Goal: Information Seeking & Learning: Compare options

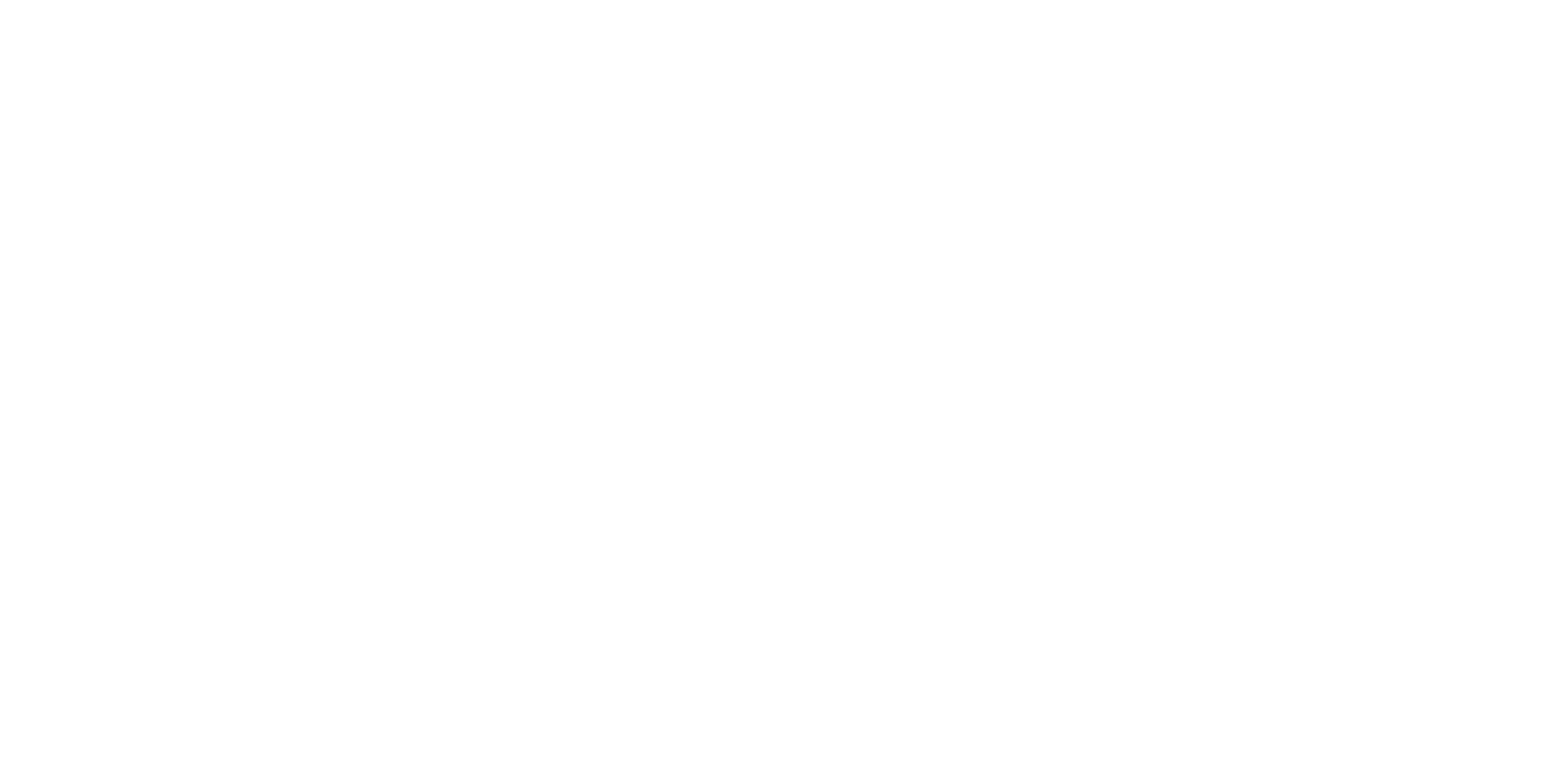
select select "Song"
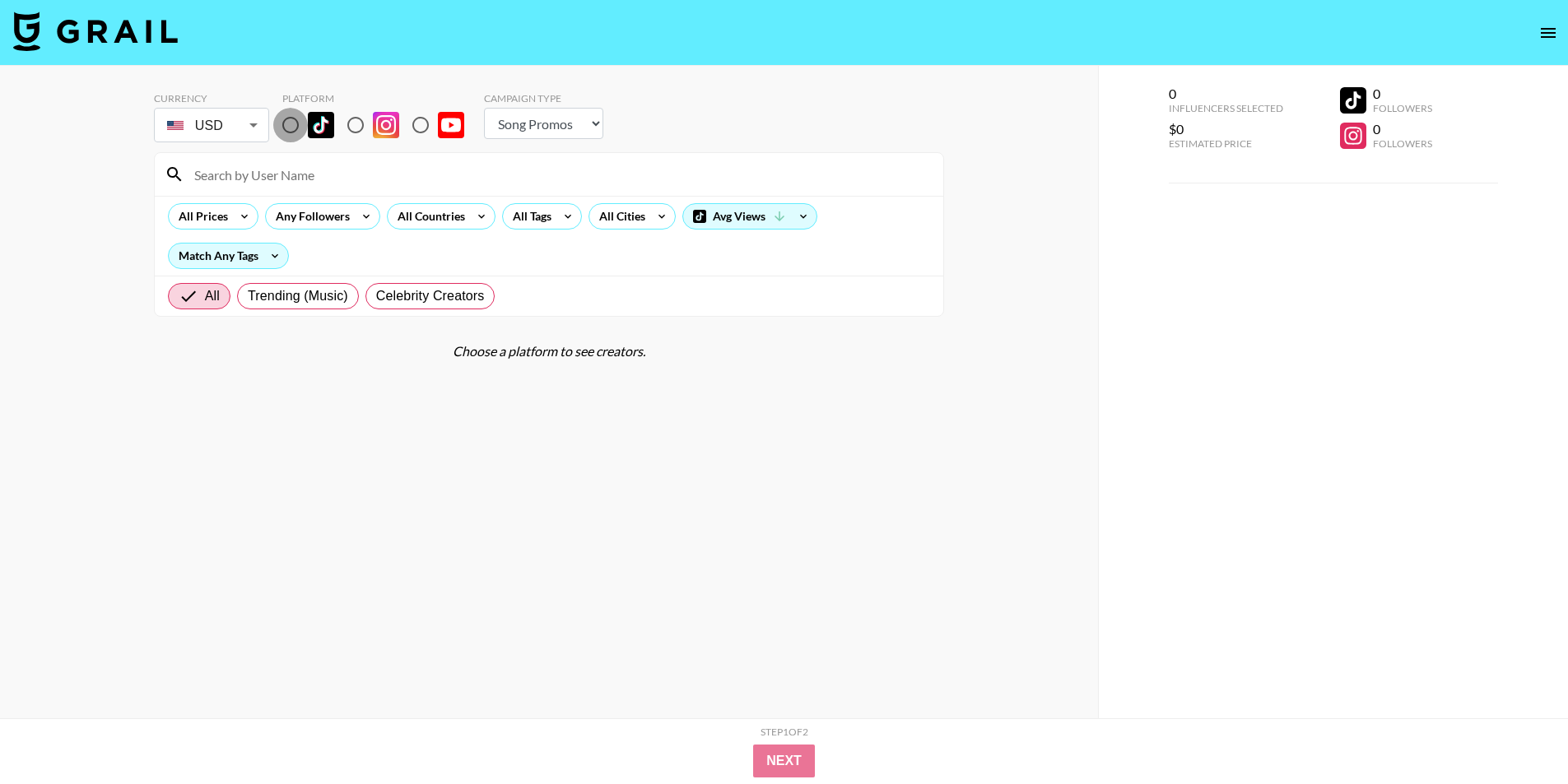
click at [288, 130] on input "radio" at bounding box center [290, 125] width 34 height 34
radio input "true"
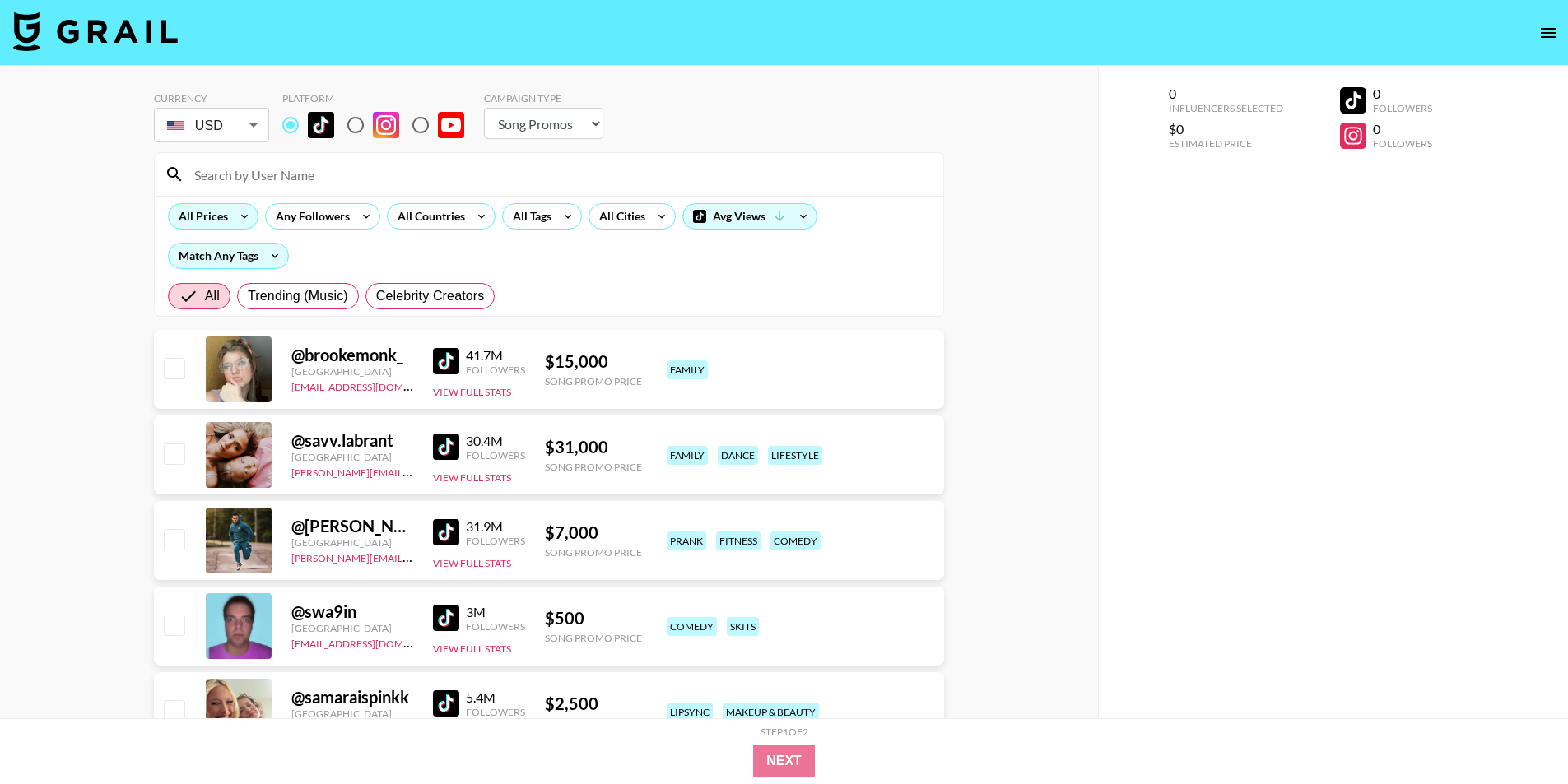
click at [232, 223] on div "All Prices" at bounding box center [213, 216] width 90 height 26
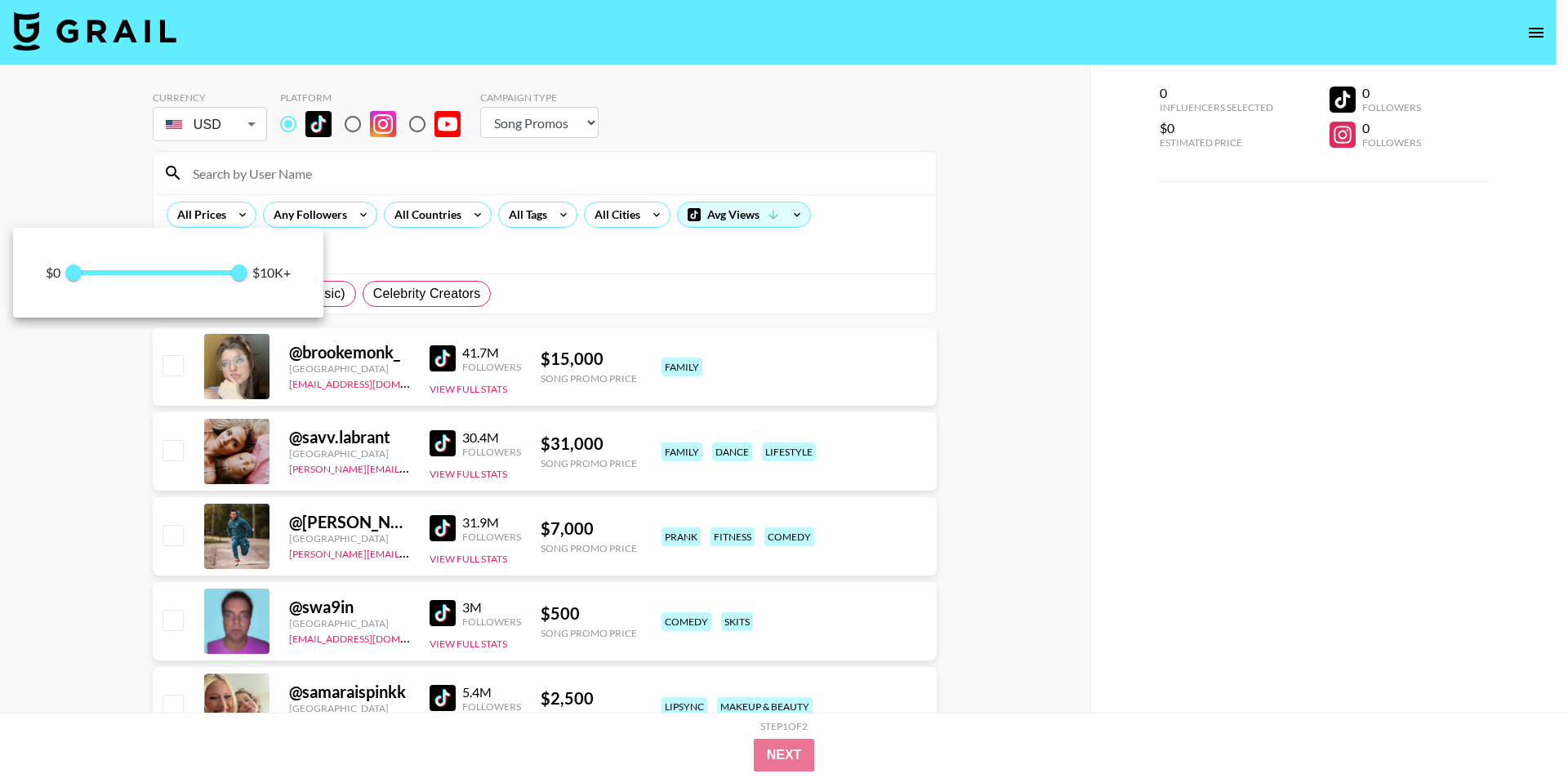
click at [753, 224] on div at bounding box center [784, 389] width 1568 height 778
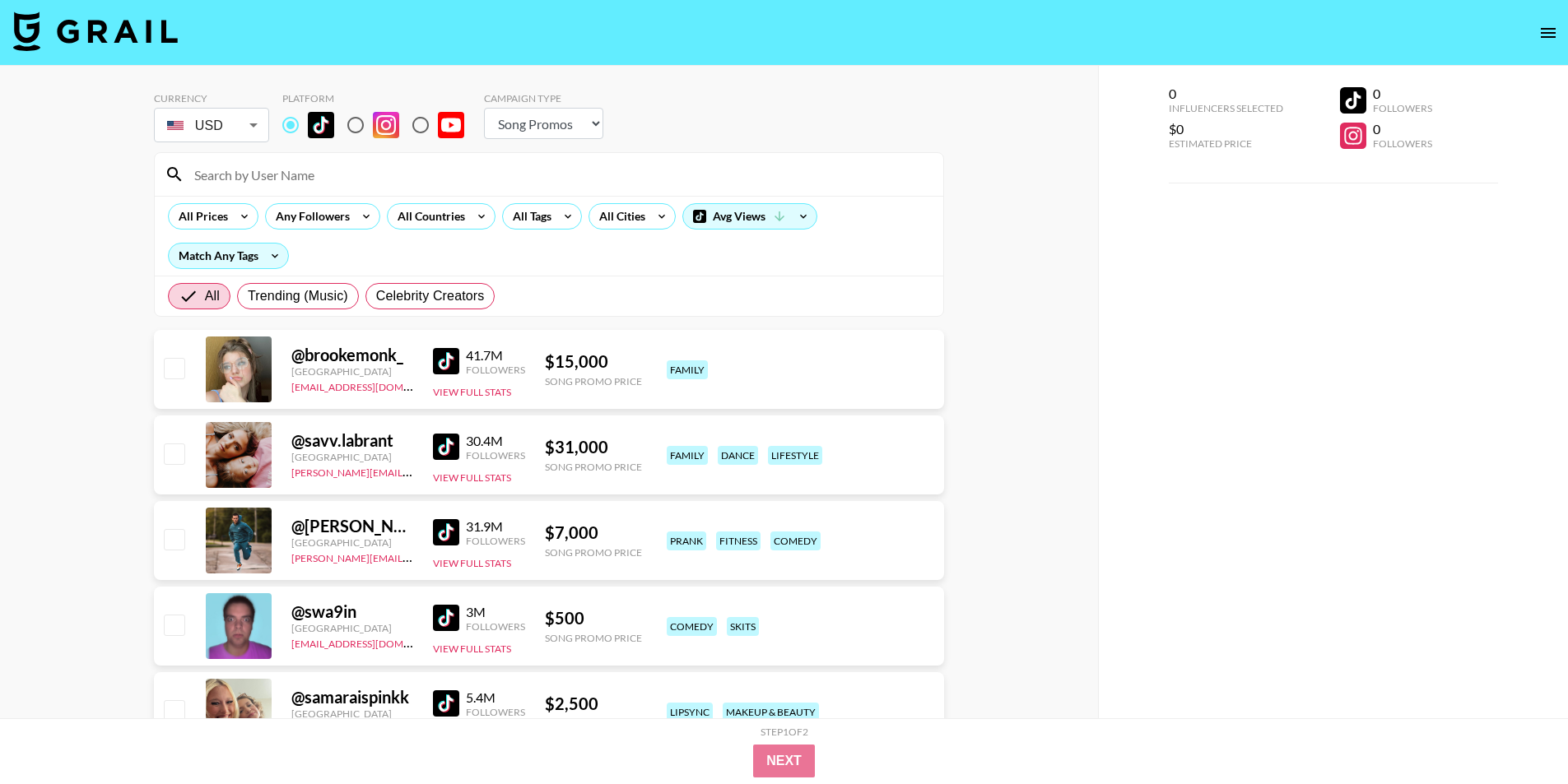
click at [768, 220] on div "Avg Views" at bounding box center [749, 216] width 133 height 25
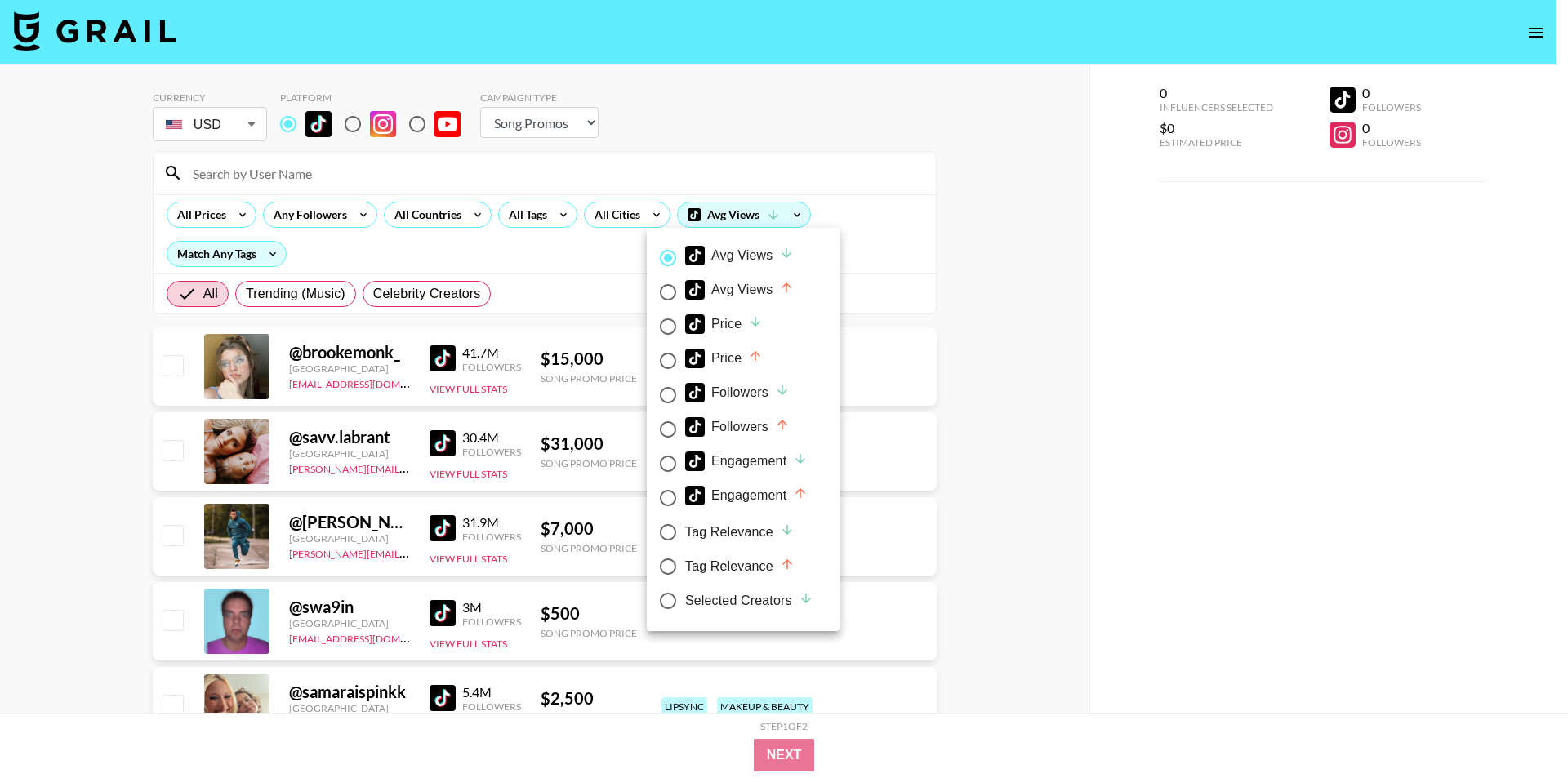
drag, startPoint x: 1109, startPoint y: 382, endPoint x: 858, endPoint y: 330, distance: 256.3
click at [1110, 380] on div at bounding box center [784, 389] width 1568 height 778
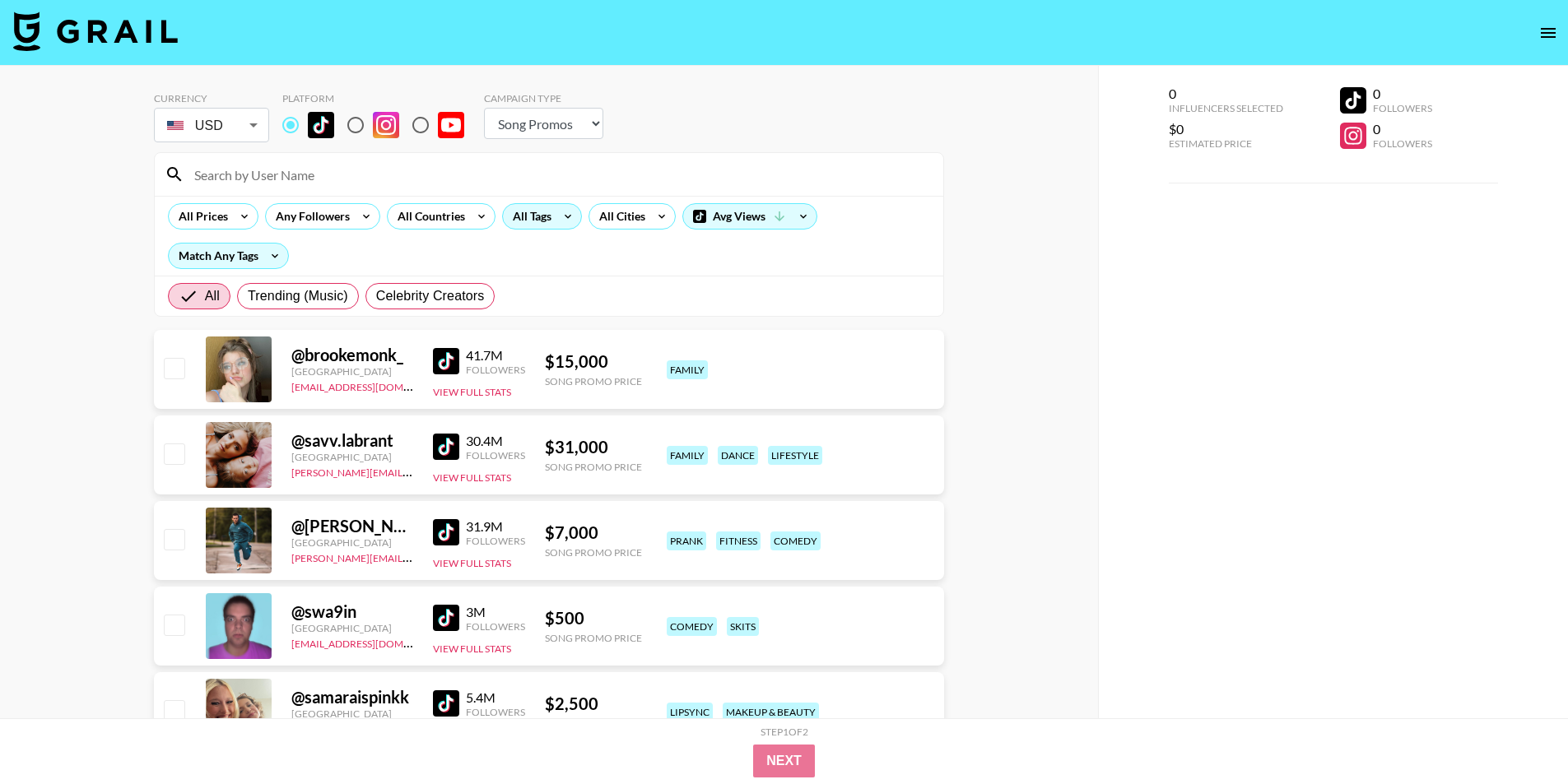
click at [541, 221] on div "All Tags" at bounding box center [529, 216] width 52 height 25
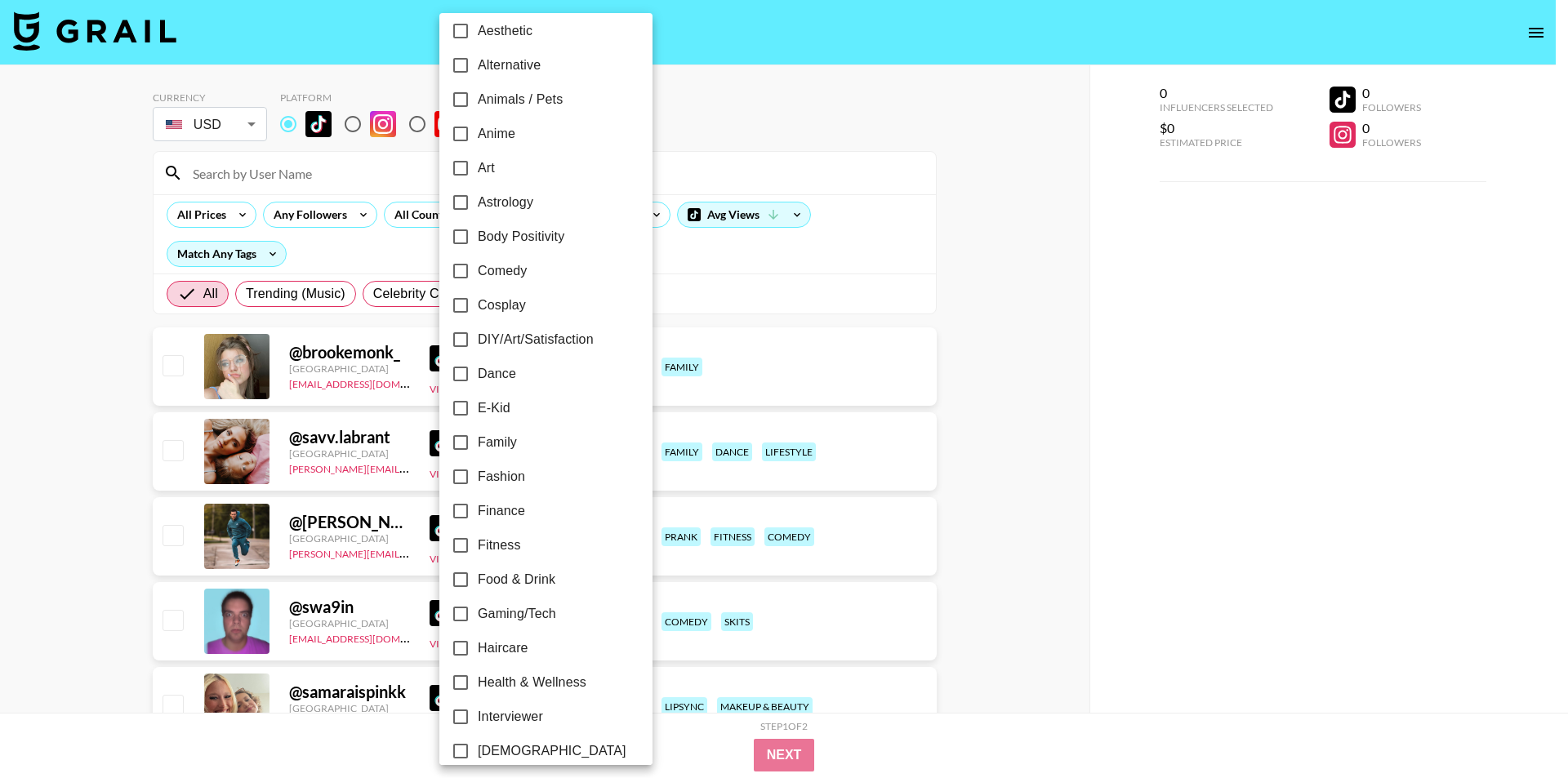
scroll to position [190, 0]
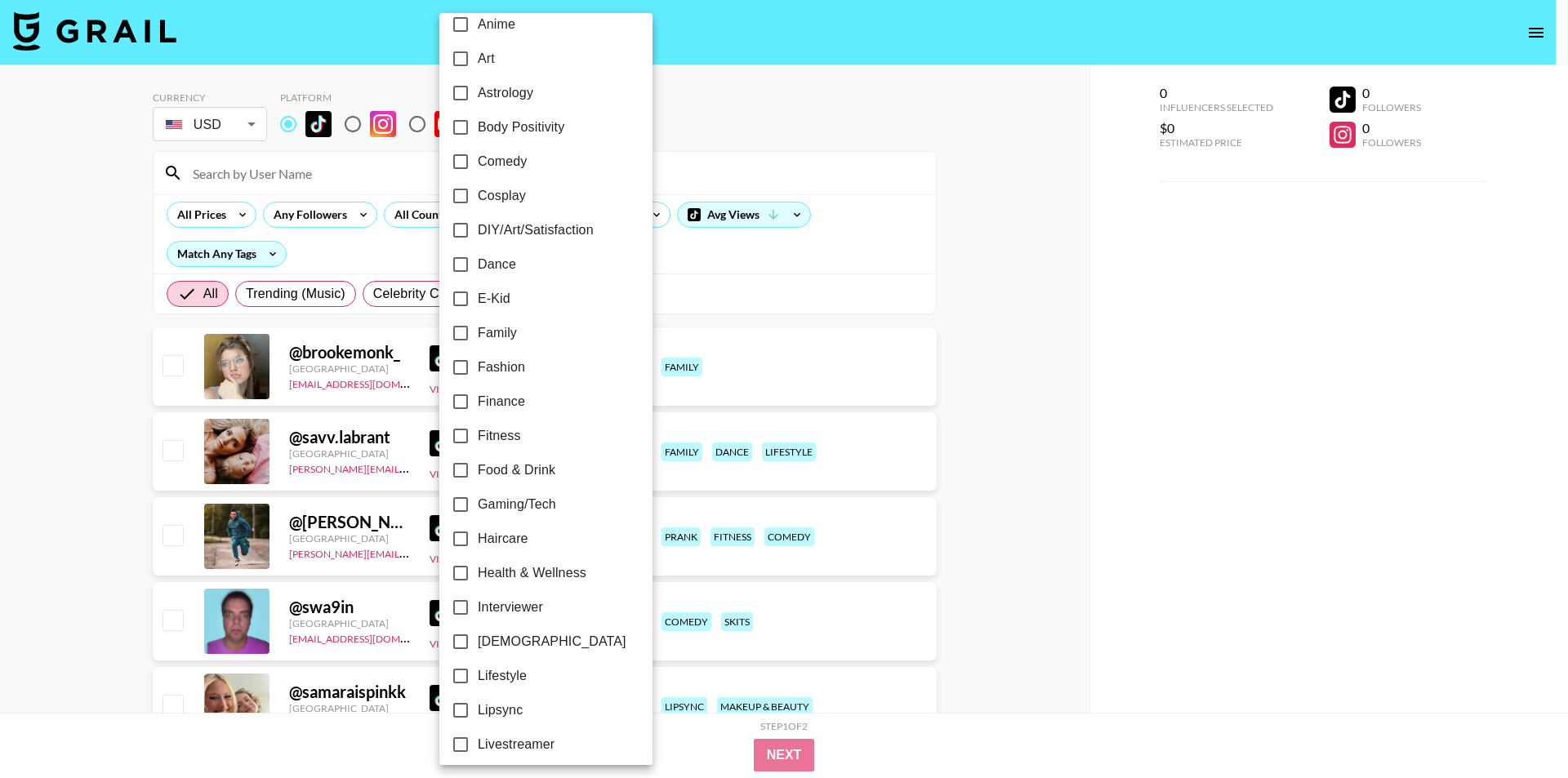
click at [513, 265] on span "Dance" at bounding box center [497, 265] width 38 height 20
click at [478, 265] on input "Dance" at bounding box center [460, 264] width 34 height 34
checkbox input "true"
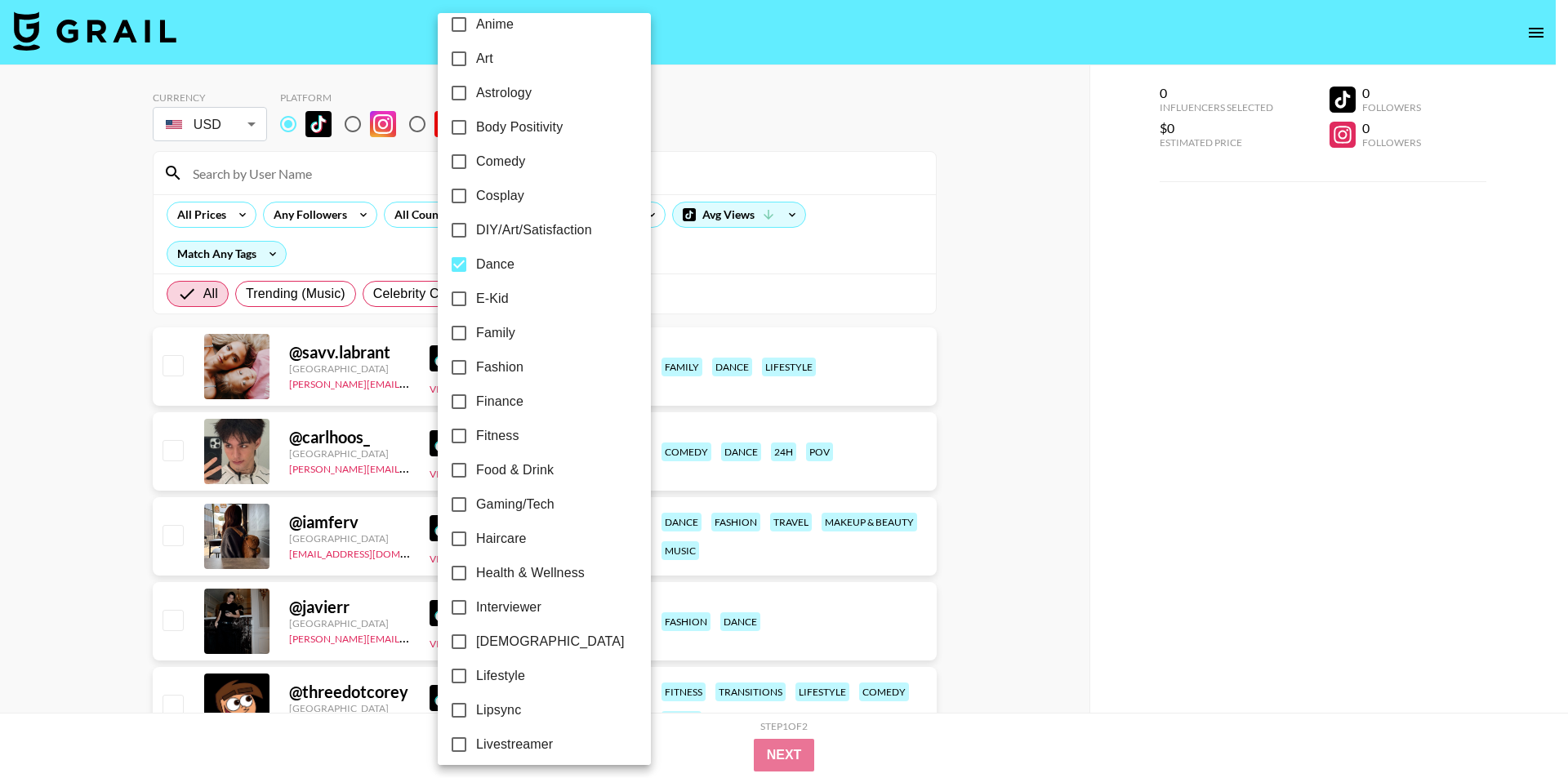
click at [0, 330] on div at bounding box center [784, 389] width 1568 height 778
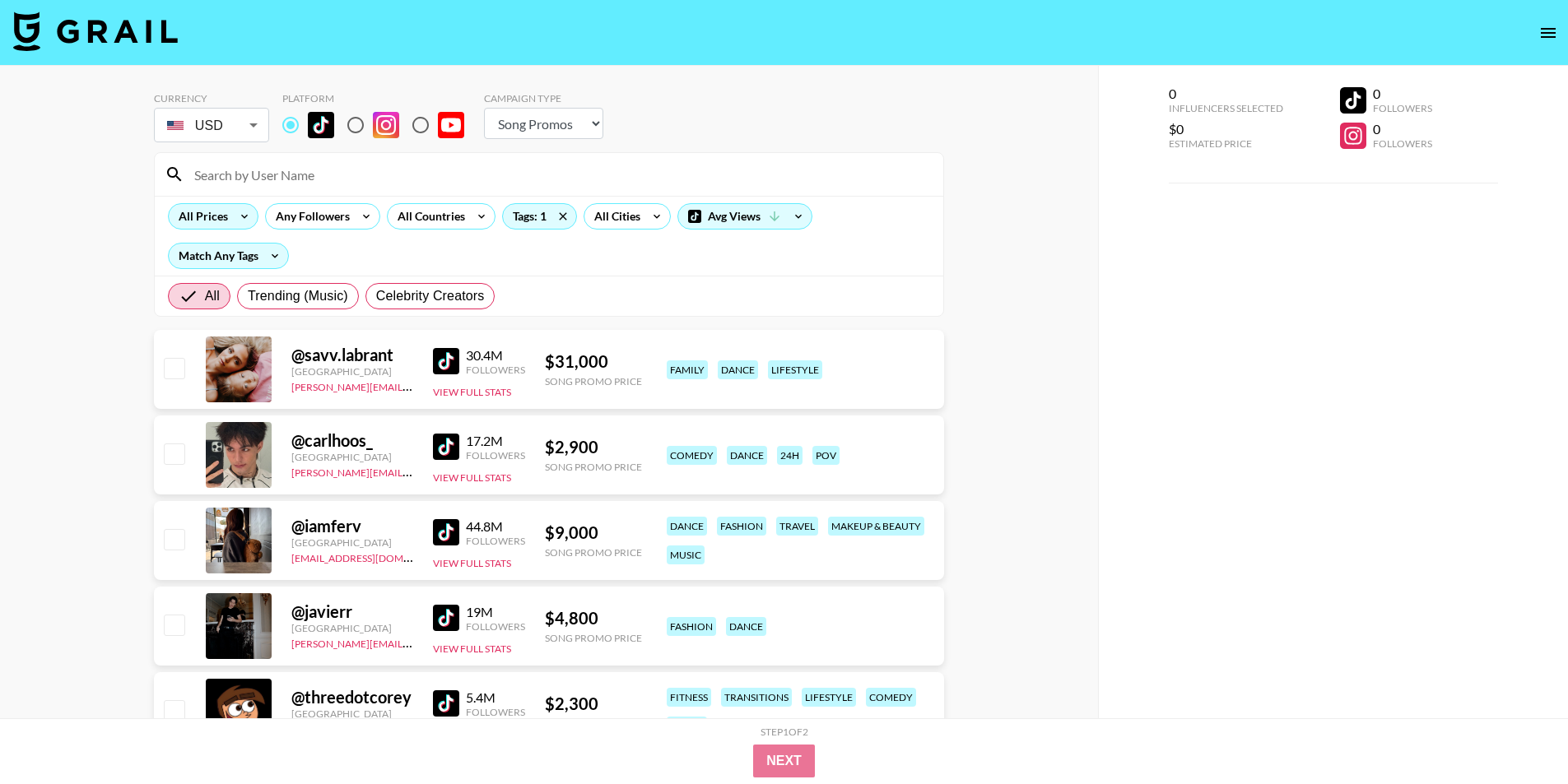
click at [215, 219] on div "All Prices" at bounding box center [200, 216] width 63 height 25
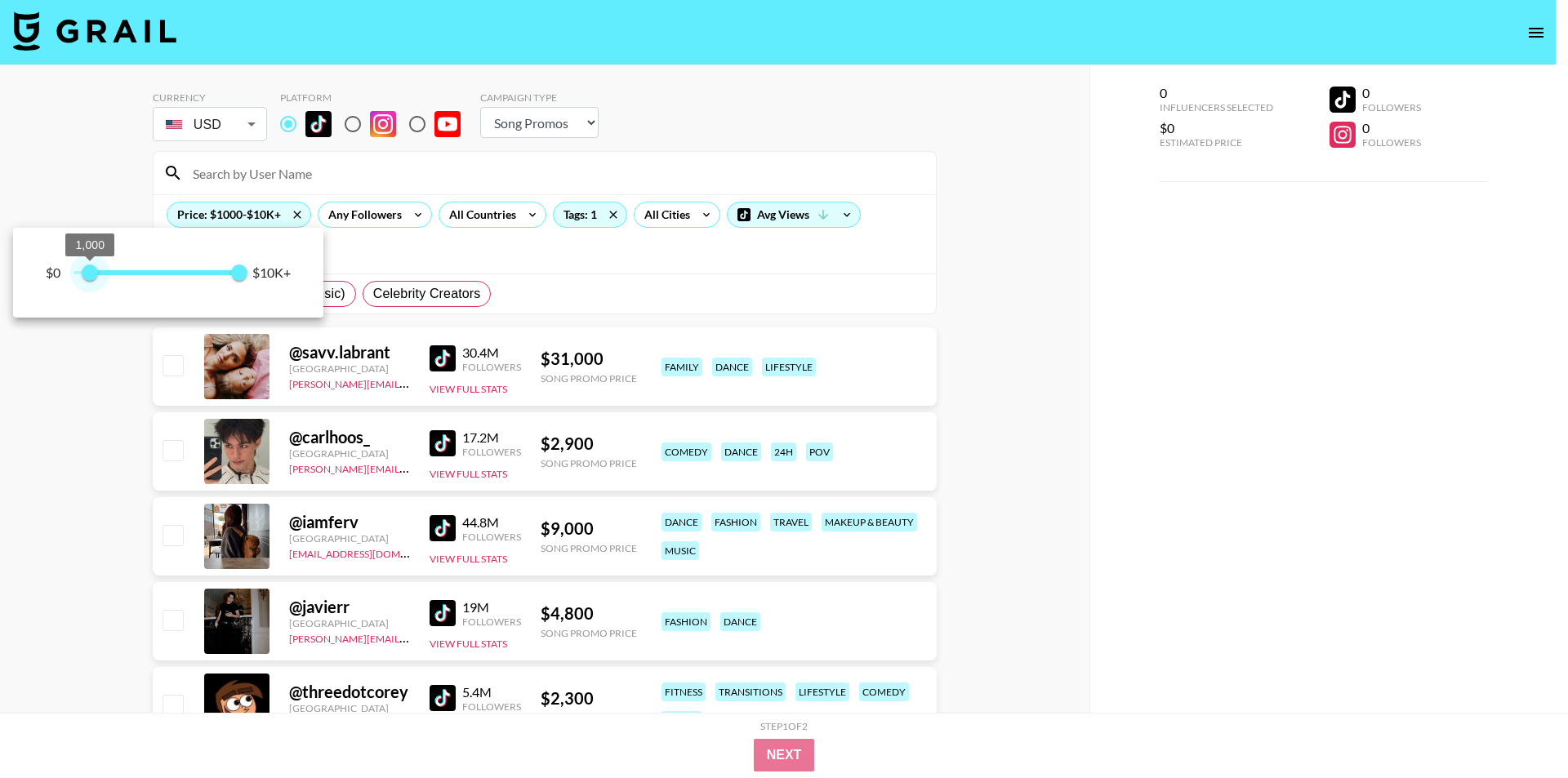
drag, startPoint x: 73, startPoint y: 271, endPoint x: 90, endPoint y: 279, distance: 18.8
click at [90, 279] on span "1,000" at bounding box center [90, 273] width 17 height 17
type input "750"
click at [87, 270] on span "750" at bounding box center [85, 273] width 17 height 17
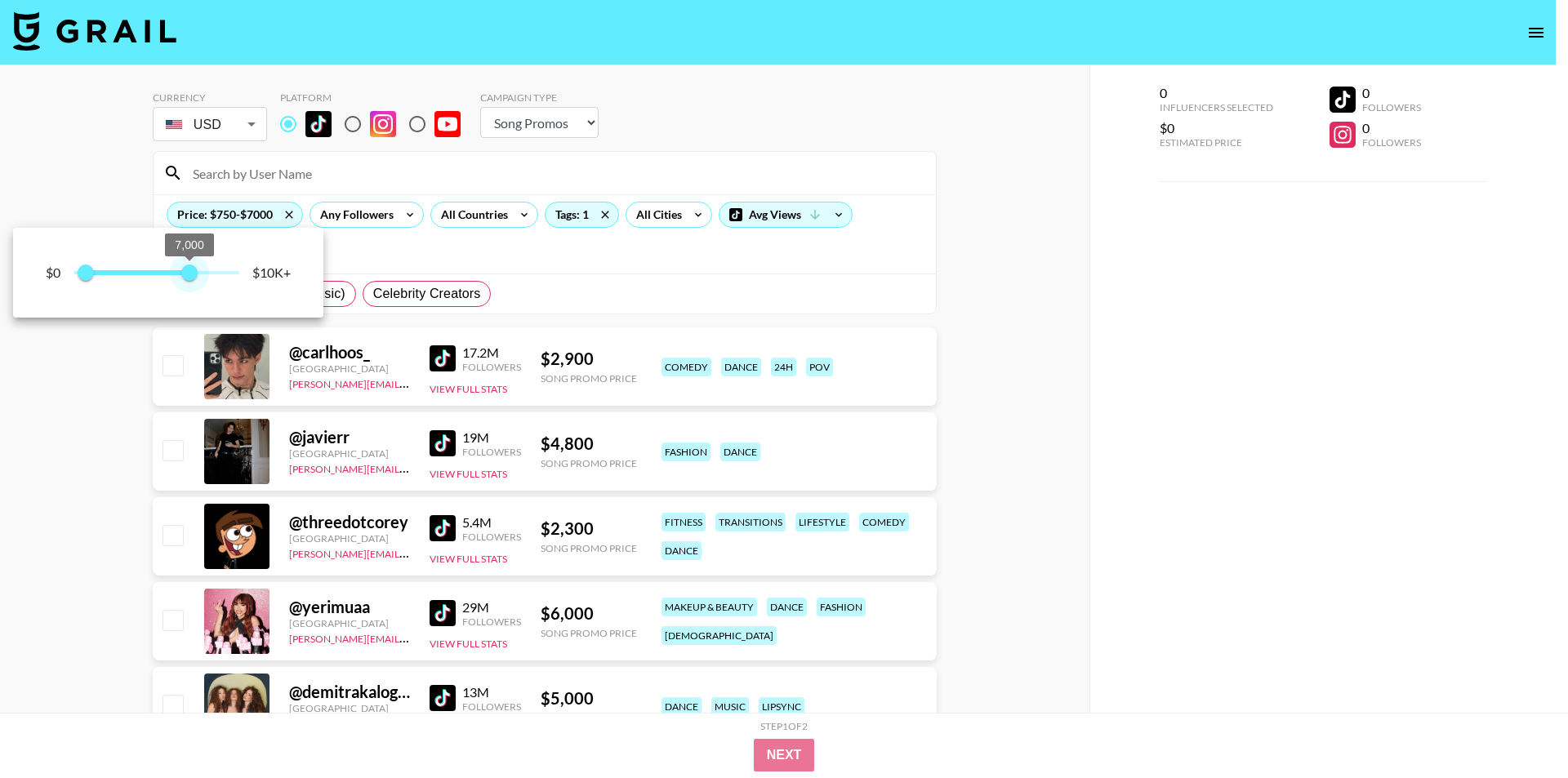
type input "6000"
drag, startPoint x: 205, startPoint y: 270, endPoint x: 173, endPoint y: 270, distance: 32.0
click at [173, 270] on span "6,000" at bounding box center [173, 273] width 17 height 17
click at [52, 483] on div at bounding box center [784, 389] width 1568 height 778
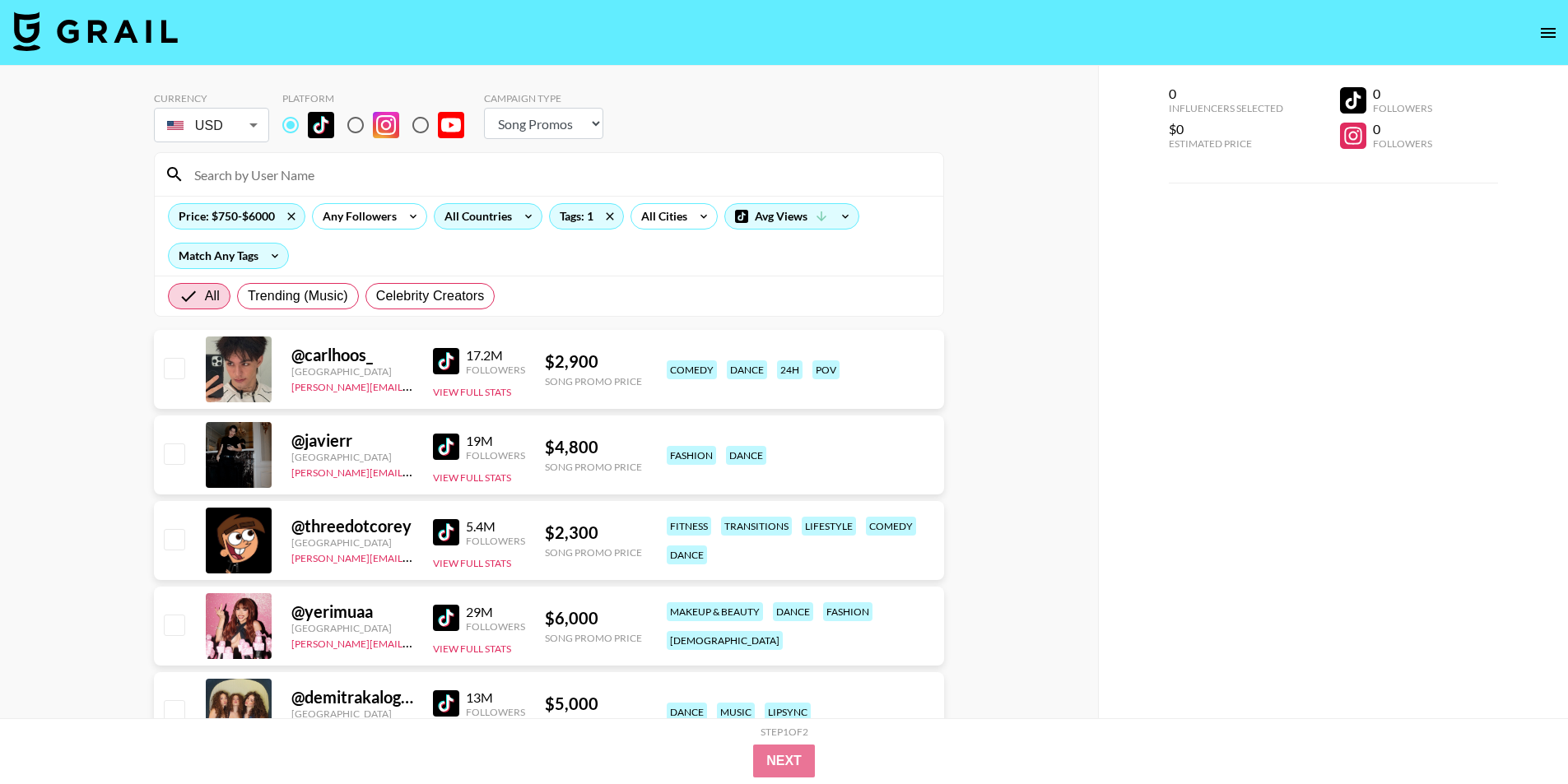
click at [518, 220] on icon at bounding box center [528, 216] width 26 height 25
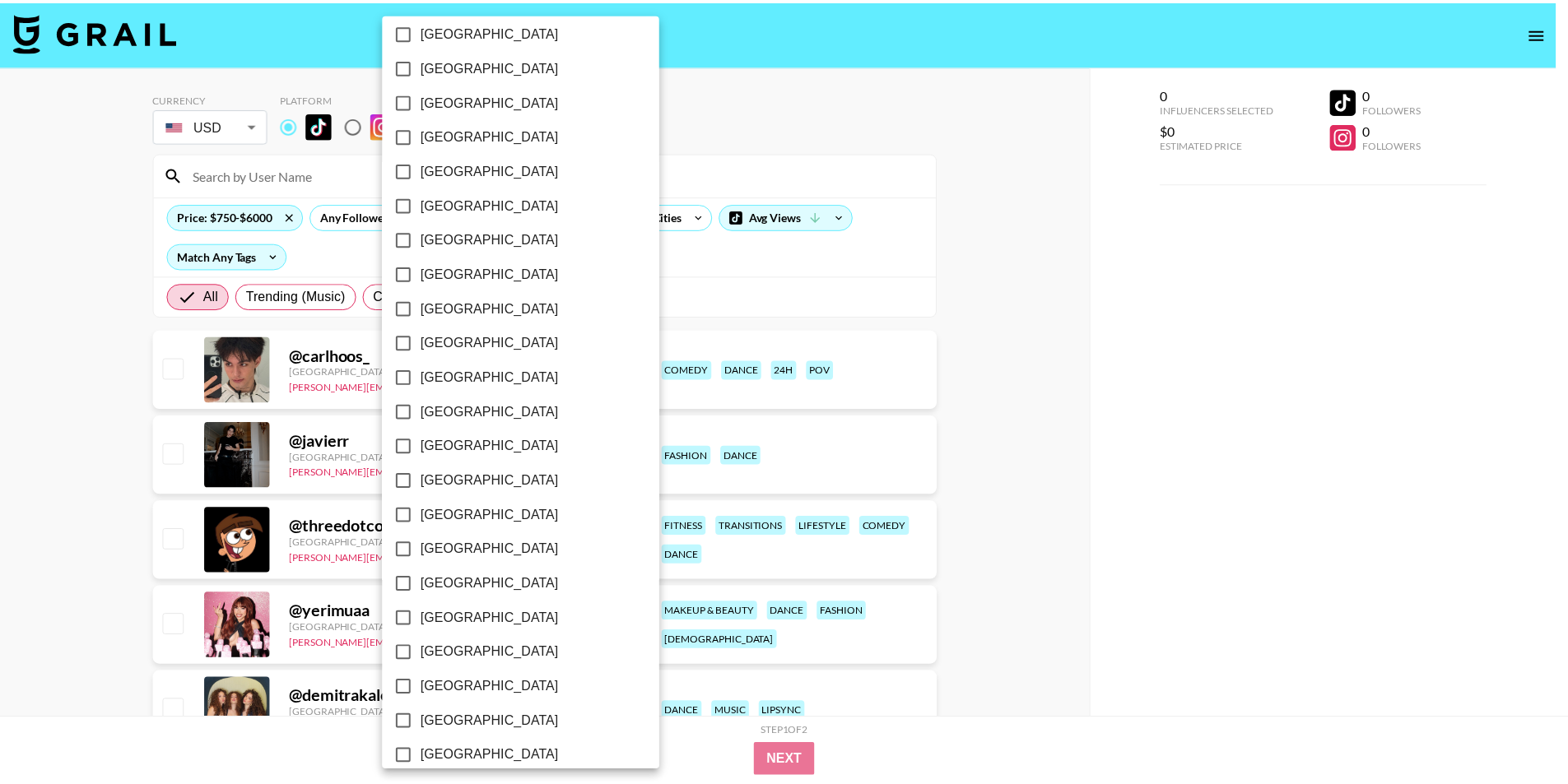
scroll to position [1134, 0]
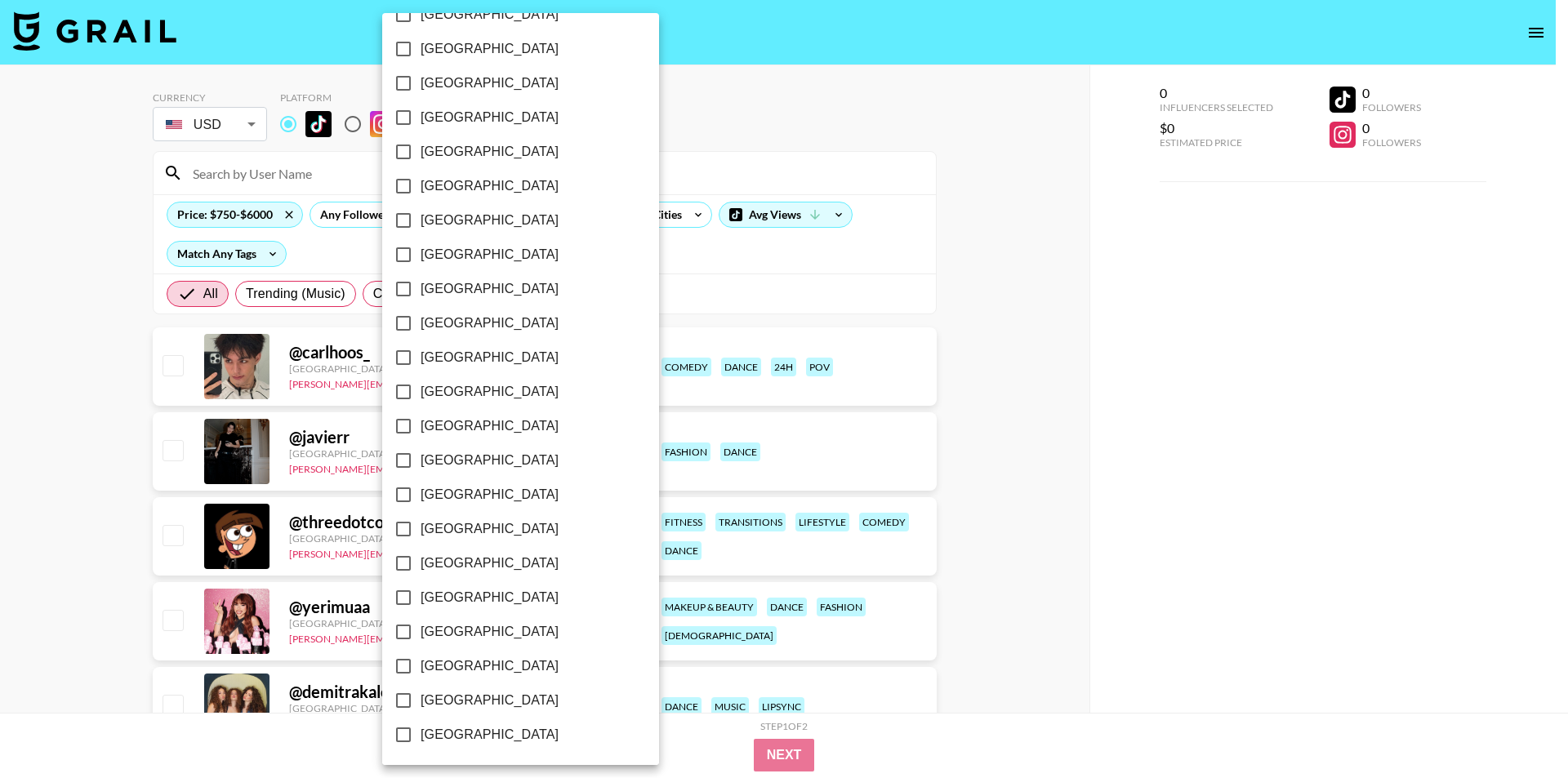
click at [454, 693] on span "[GEOGRAPHIC_DATA]" at bounding box center [489, 701] width 138 height 20
click at [421, 693] on input "[GEOGRAPHIC_DATA]" at bounding box center [403, 700] width 34 height 34
checkbox input "true"
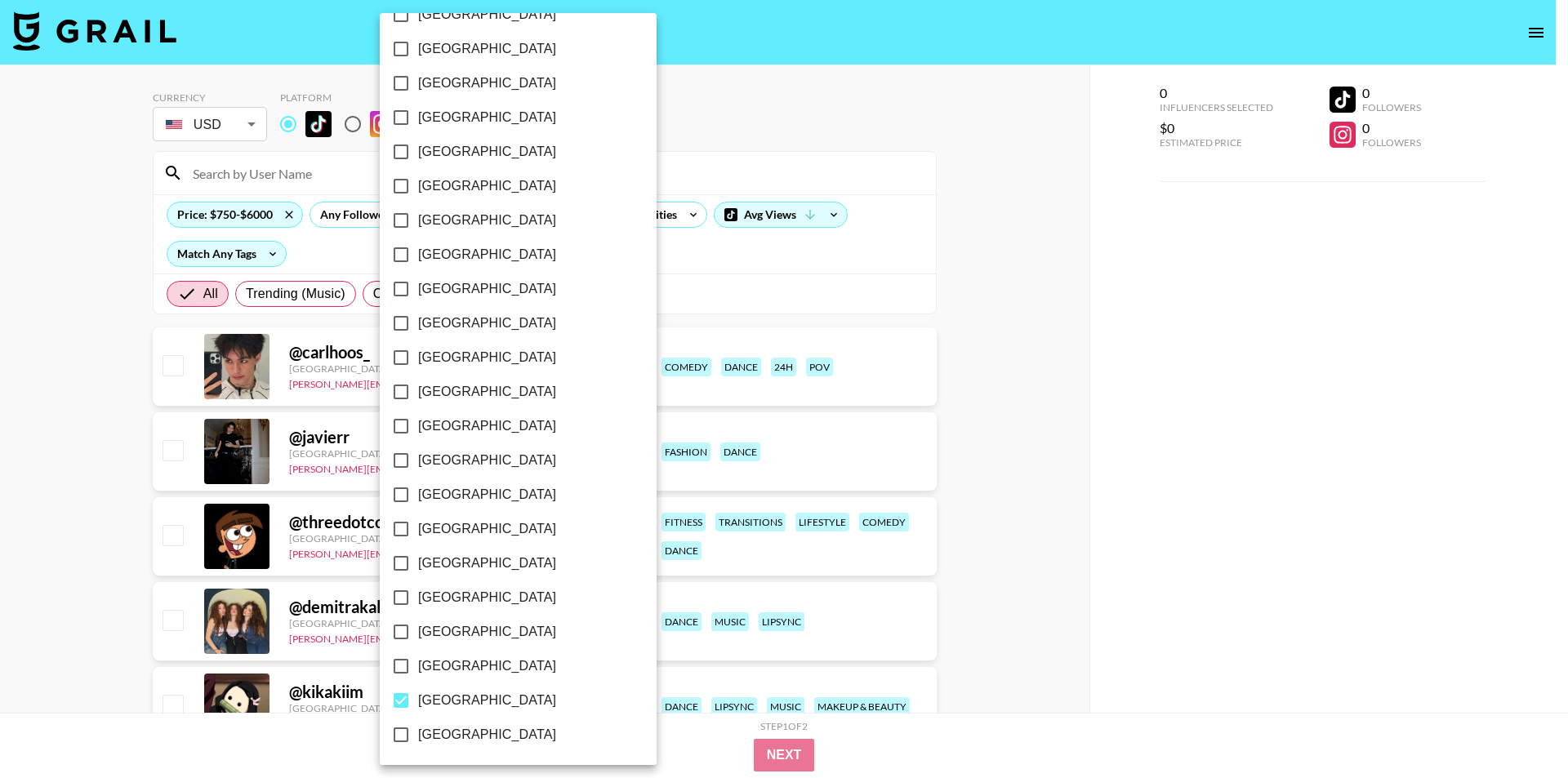
click at [0, 555] on div at bounding box center [784, 389] width 1568 height 778
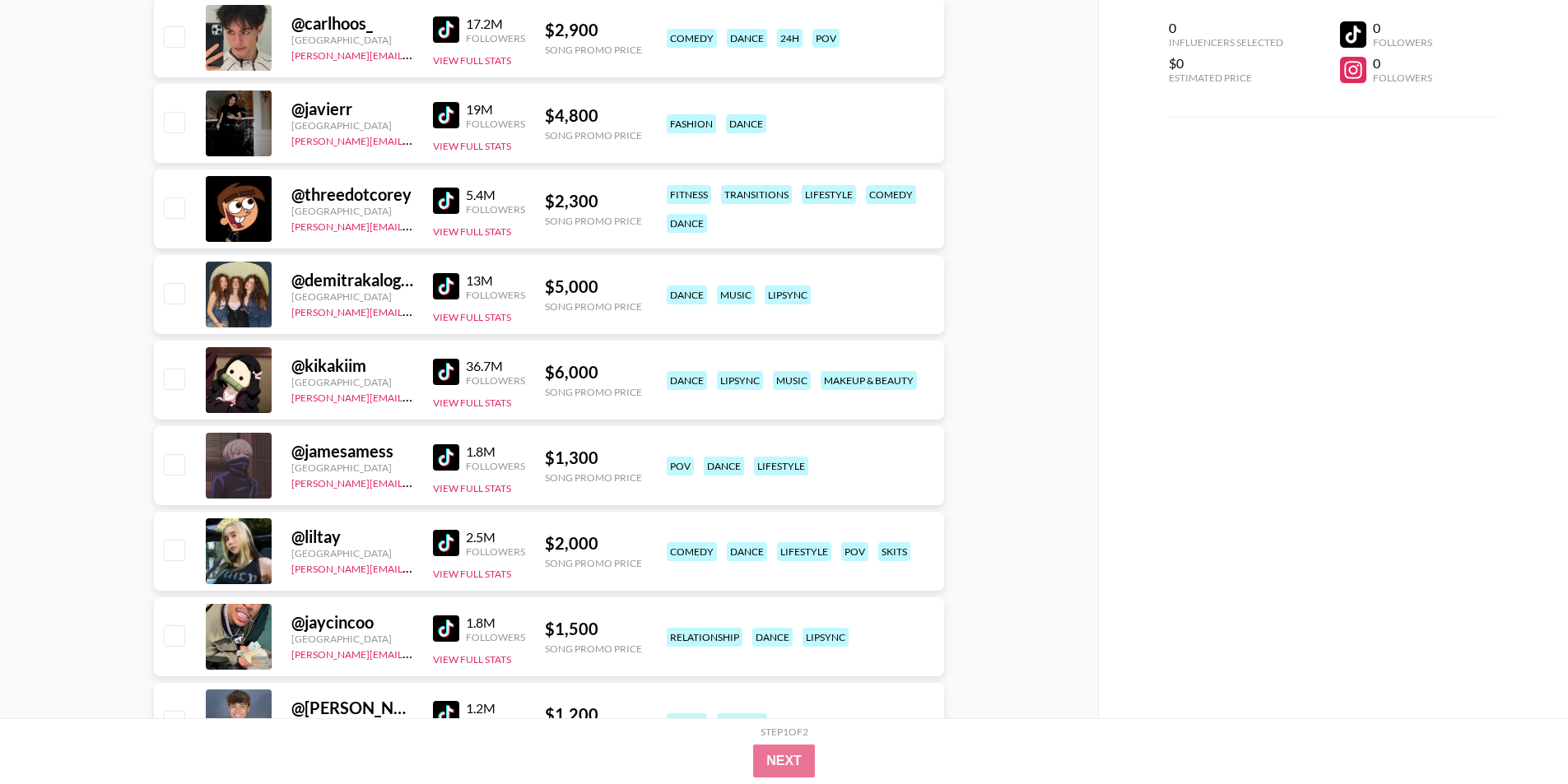
scroll to position [384, 0]
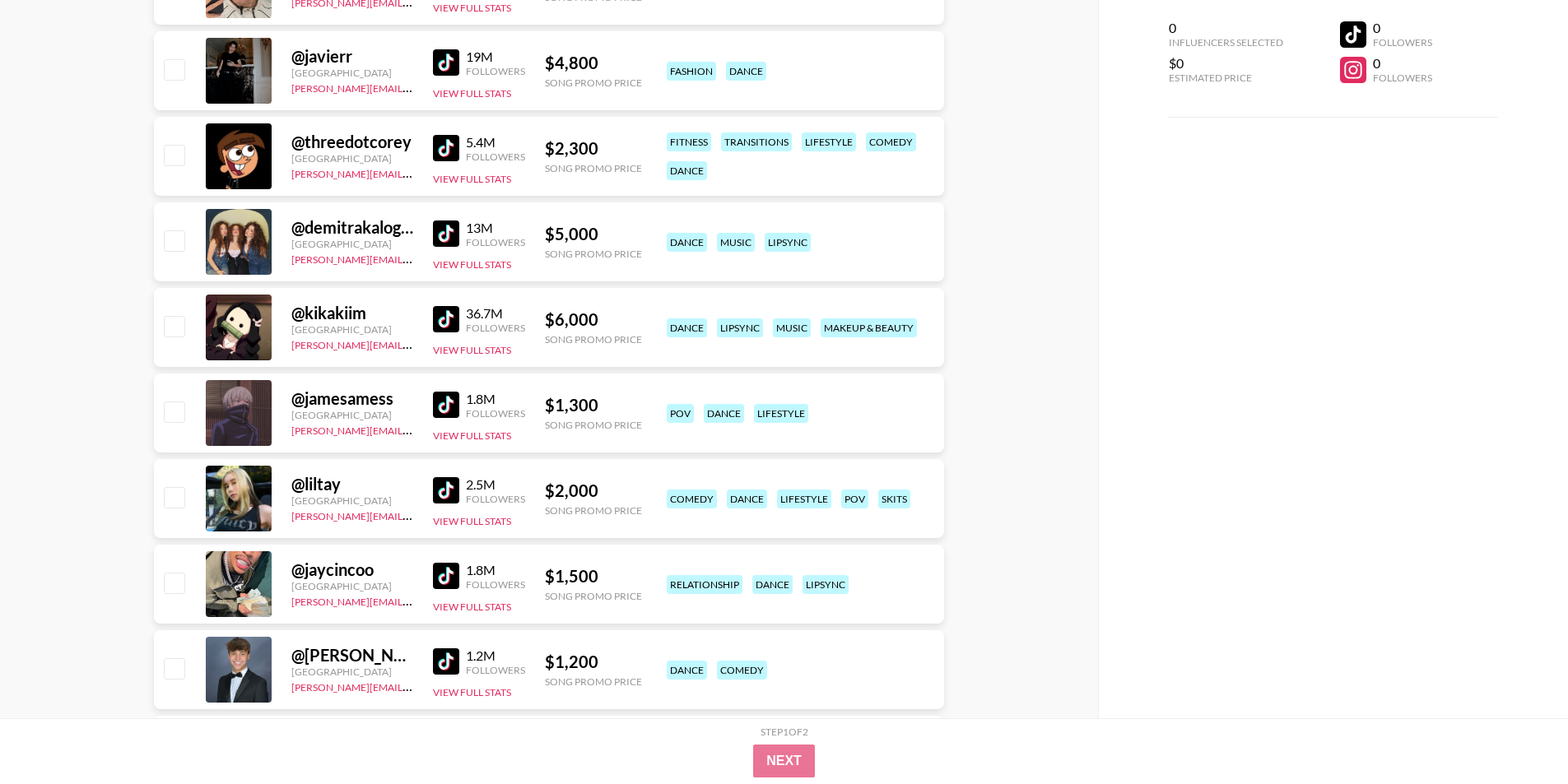
click at [482, 387] on div "1.8M Followers View Full Stats" at bounding box center [479, 414] width 92 height 59
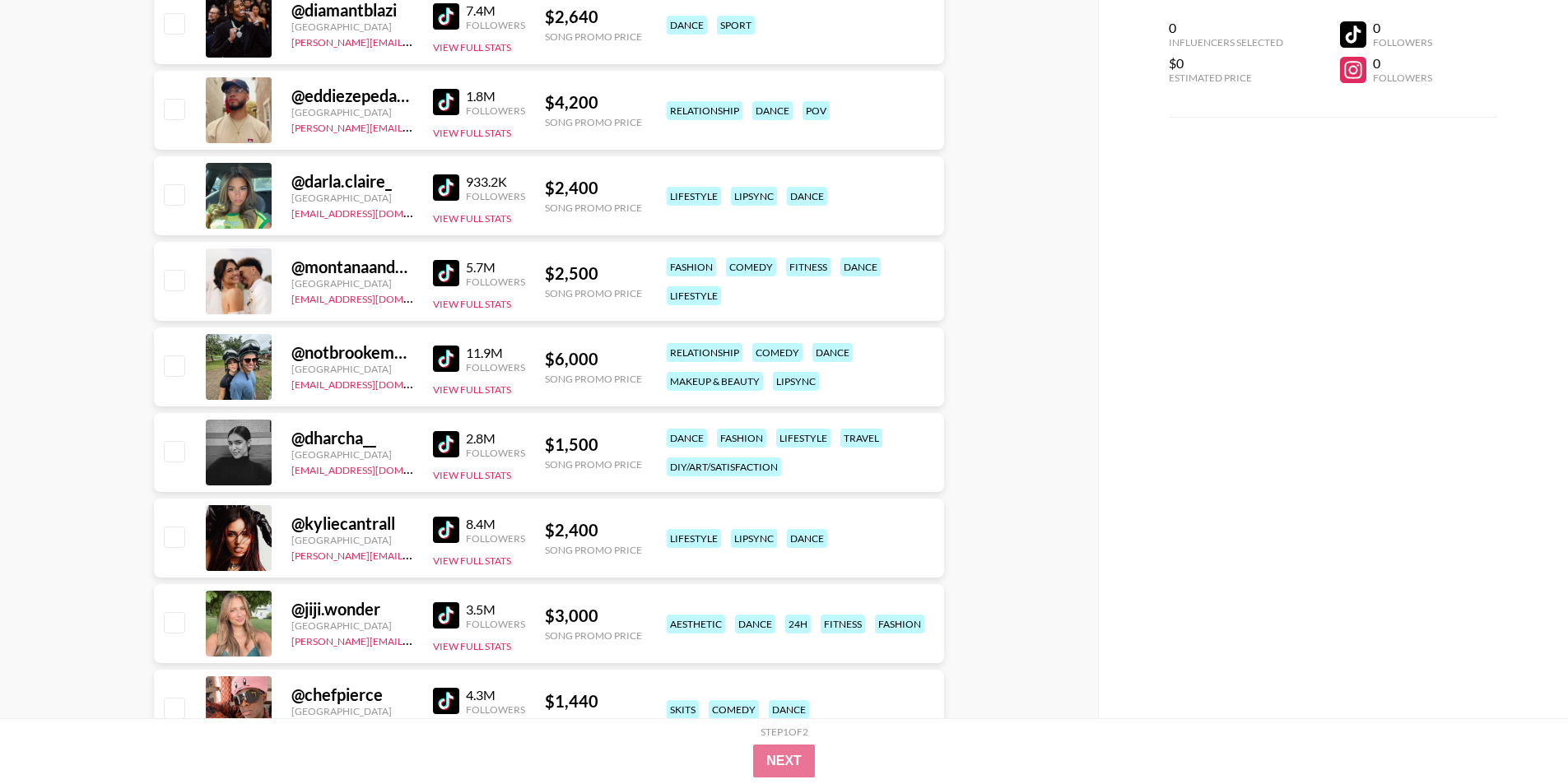
scroll to position [1152, 0]
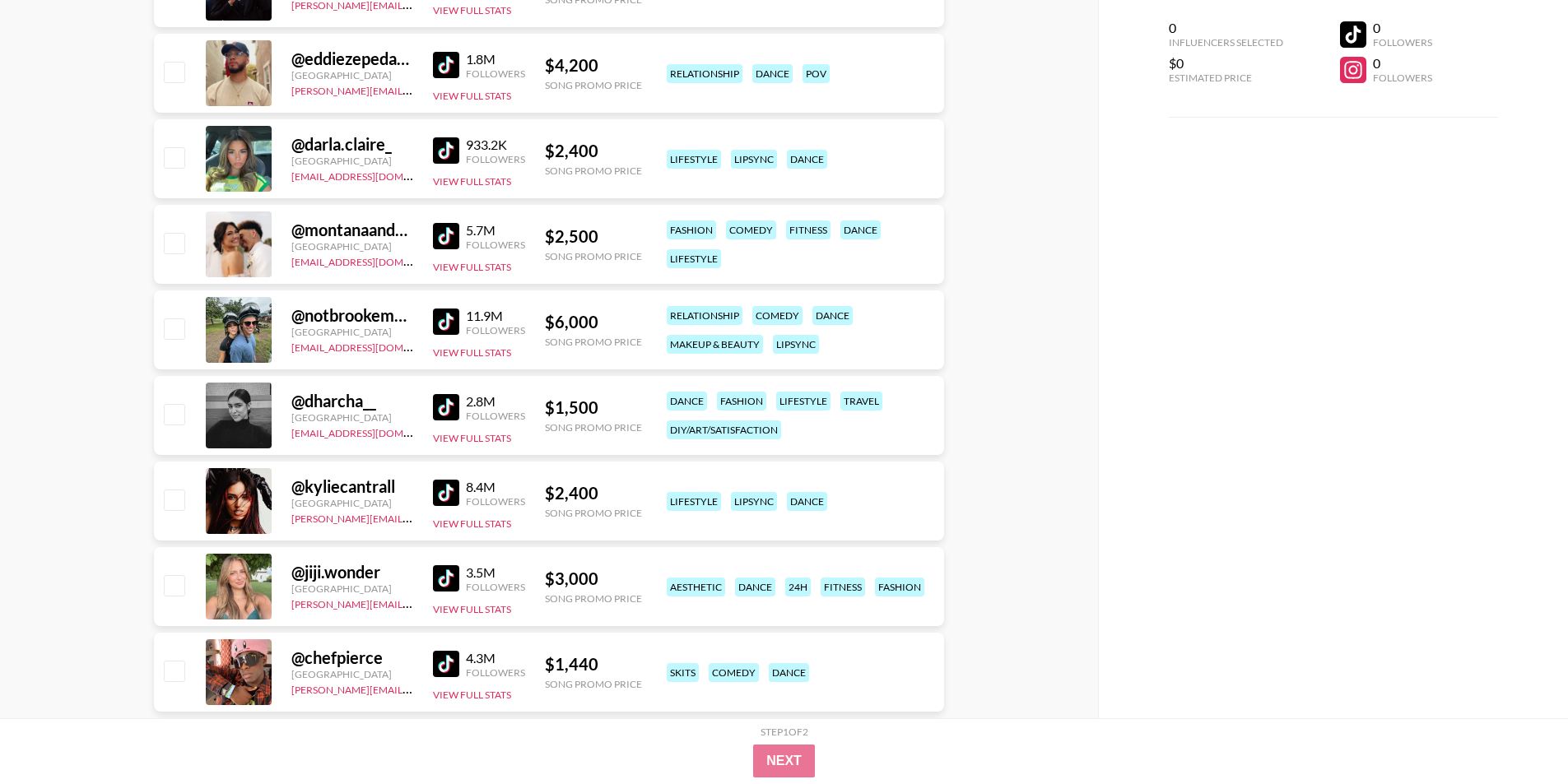
click at [515, 506] on div "@ kyliecantrall [GEOGRAPHIC_DATA] [PERSON_NAME][EMAIL_ADDRESS][DOMAIN_NAME] 8.4…" at bounding box center [549, 501] width 790 height 79
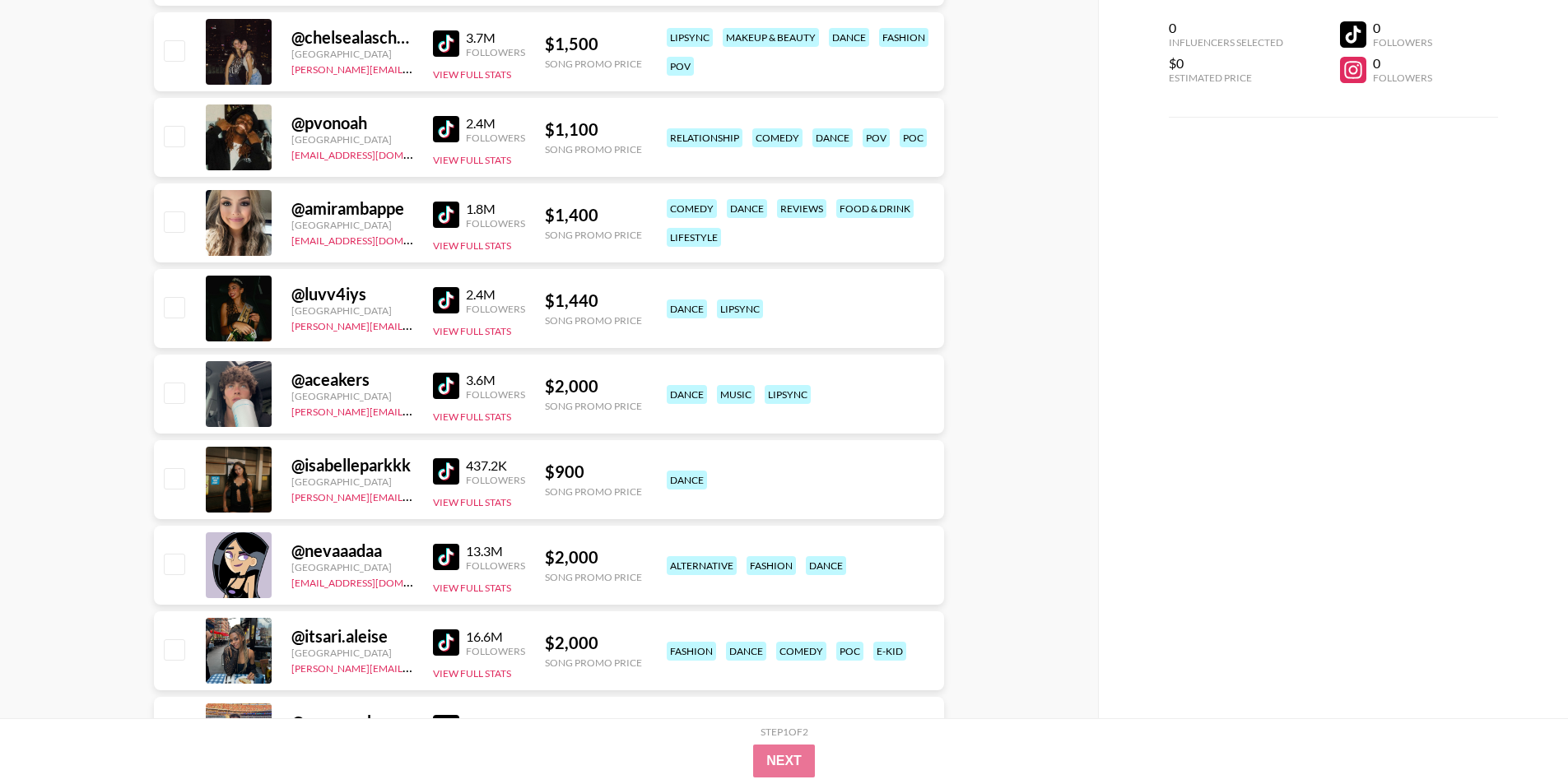
scroll to position [3263, 0]
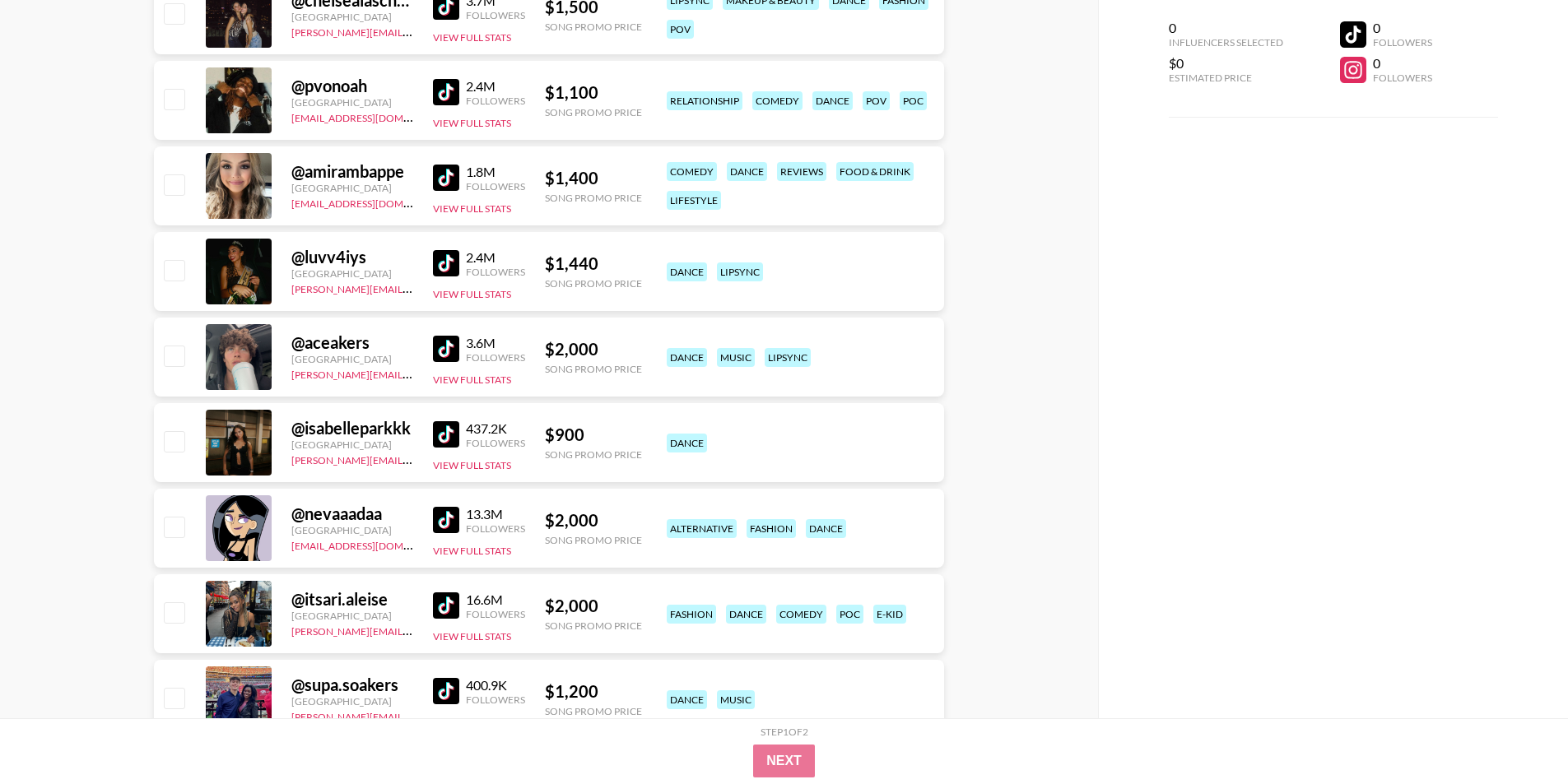
click at [455, 444] on img at bounding box center [446, 434] width 26 height 26
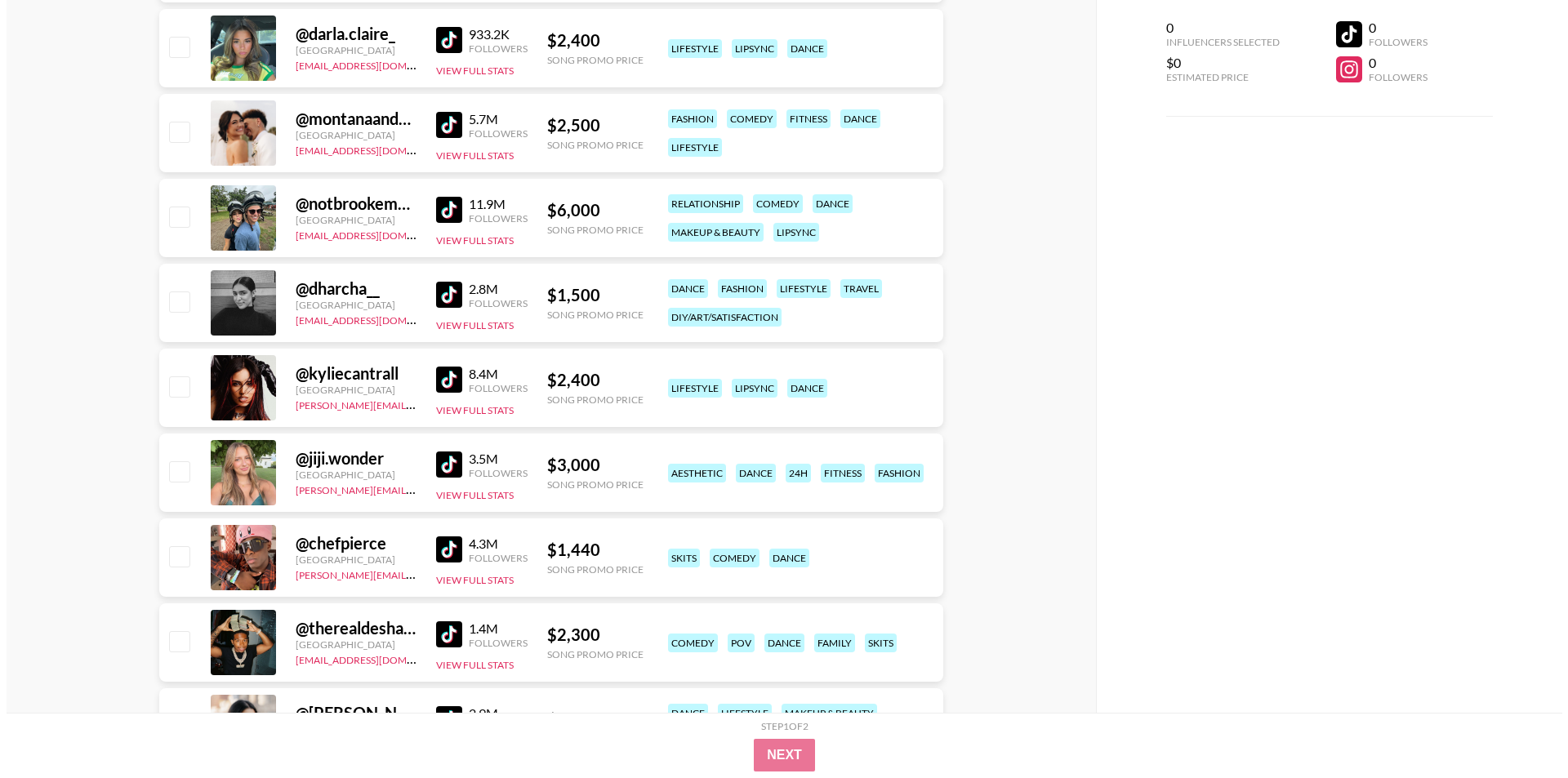
scroll to position [0, 0]
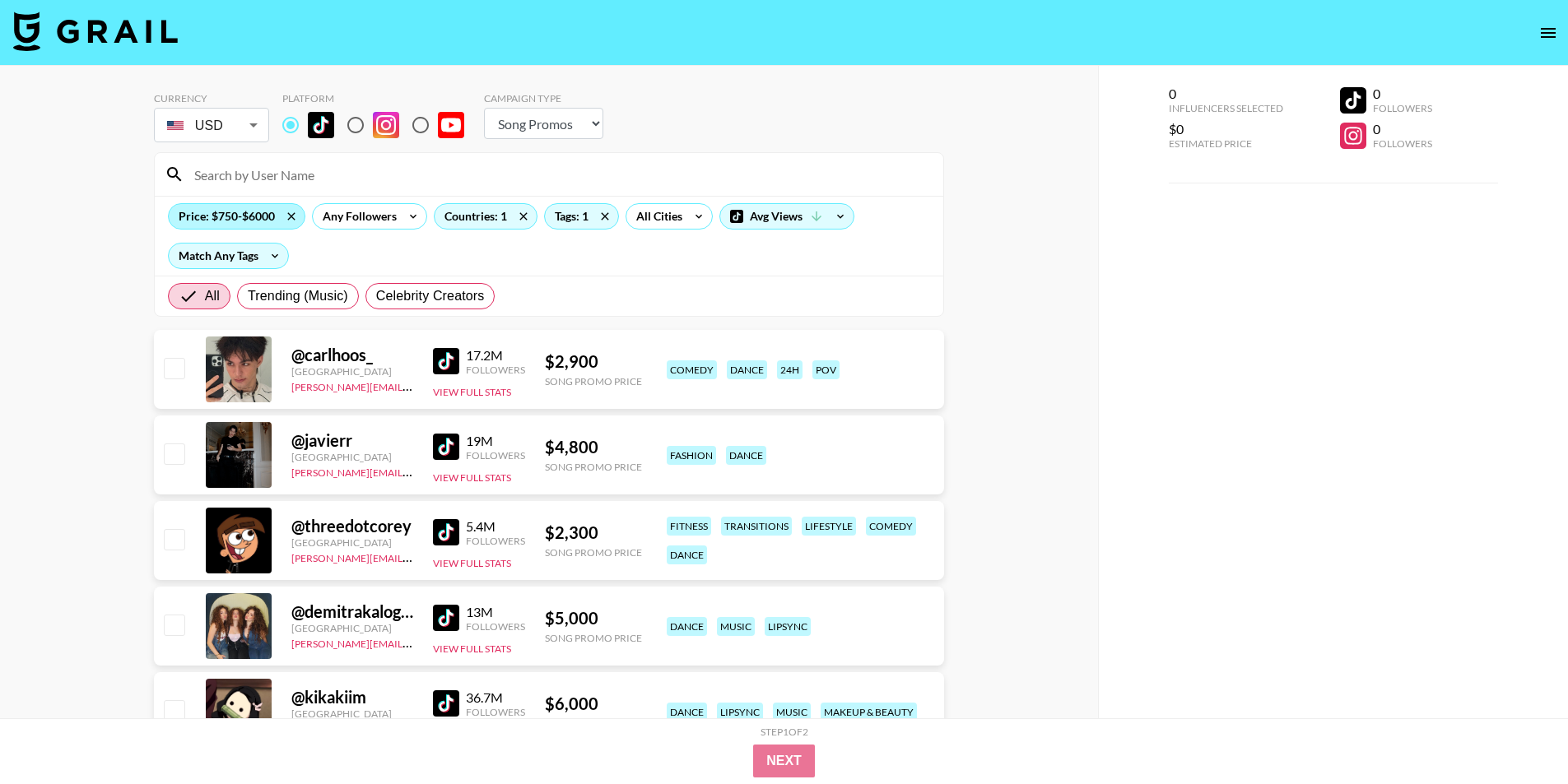
click at [237, 217] on div "Price: $750-$6000" at bounding box center [237, 216] width 135 height 25
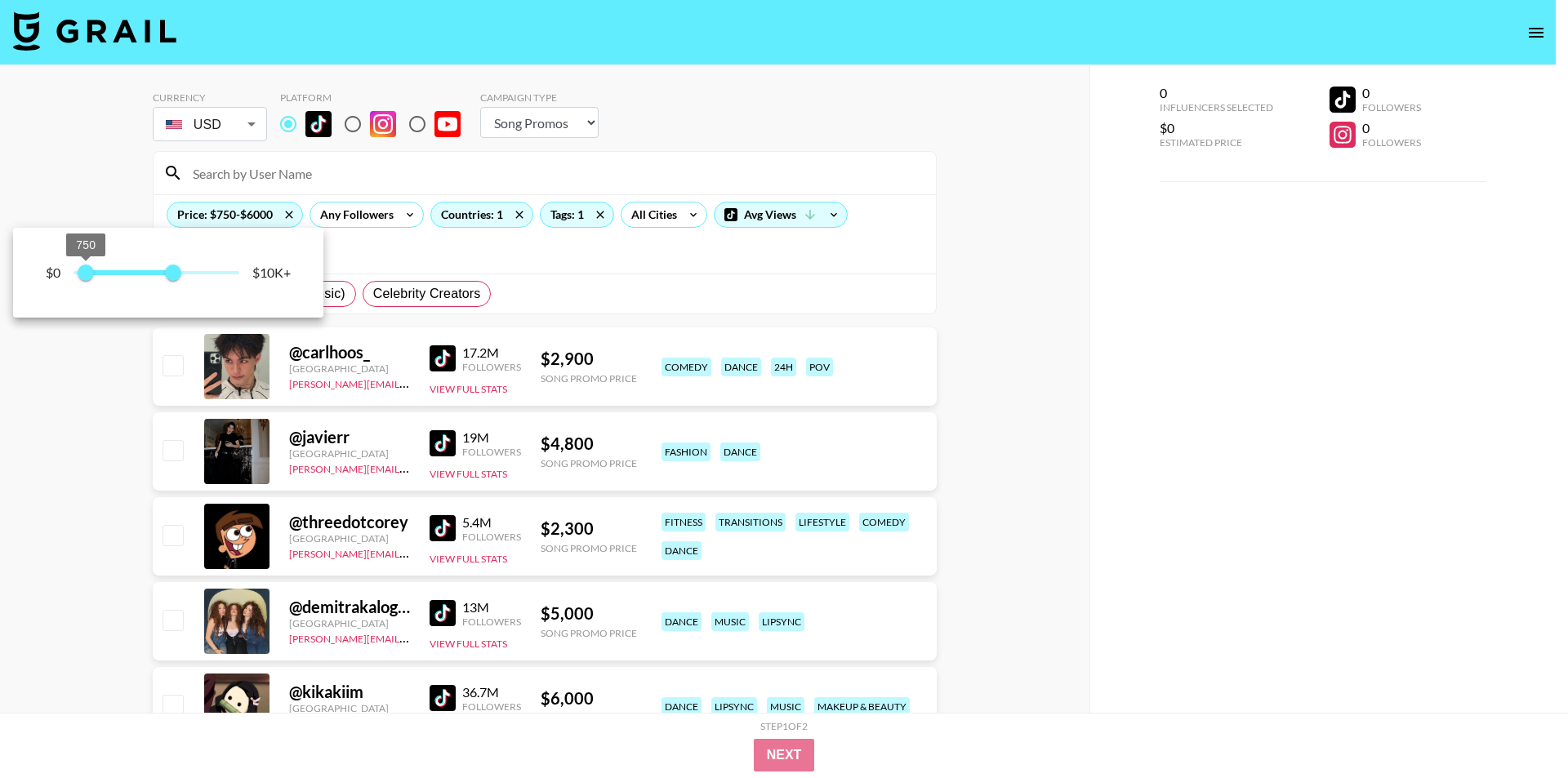
type input "250"
click at [79, 275] on span "250" at bounding box center [78, 273] width 17 height 17
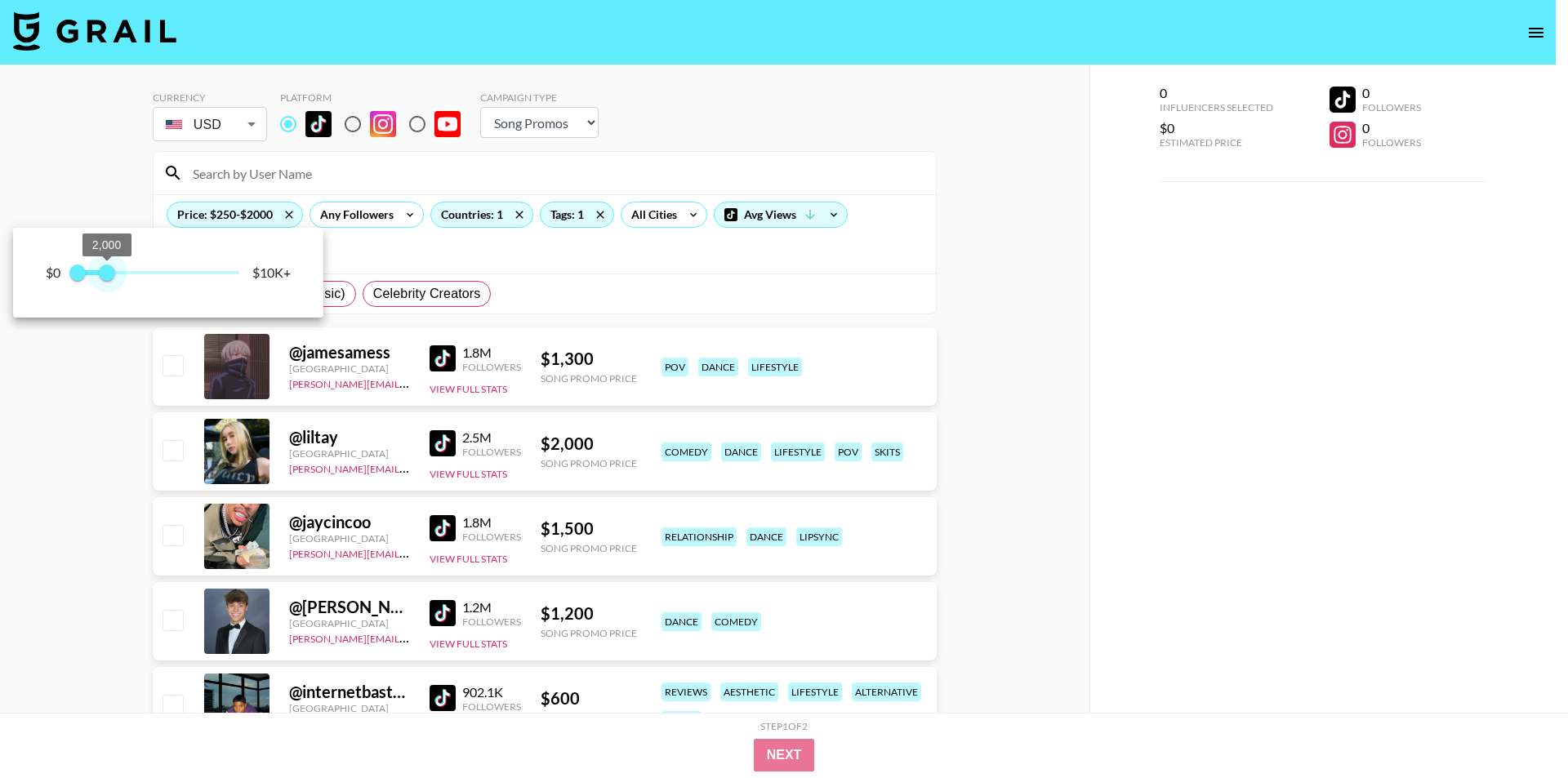
type input "1750"
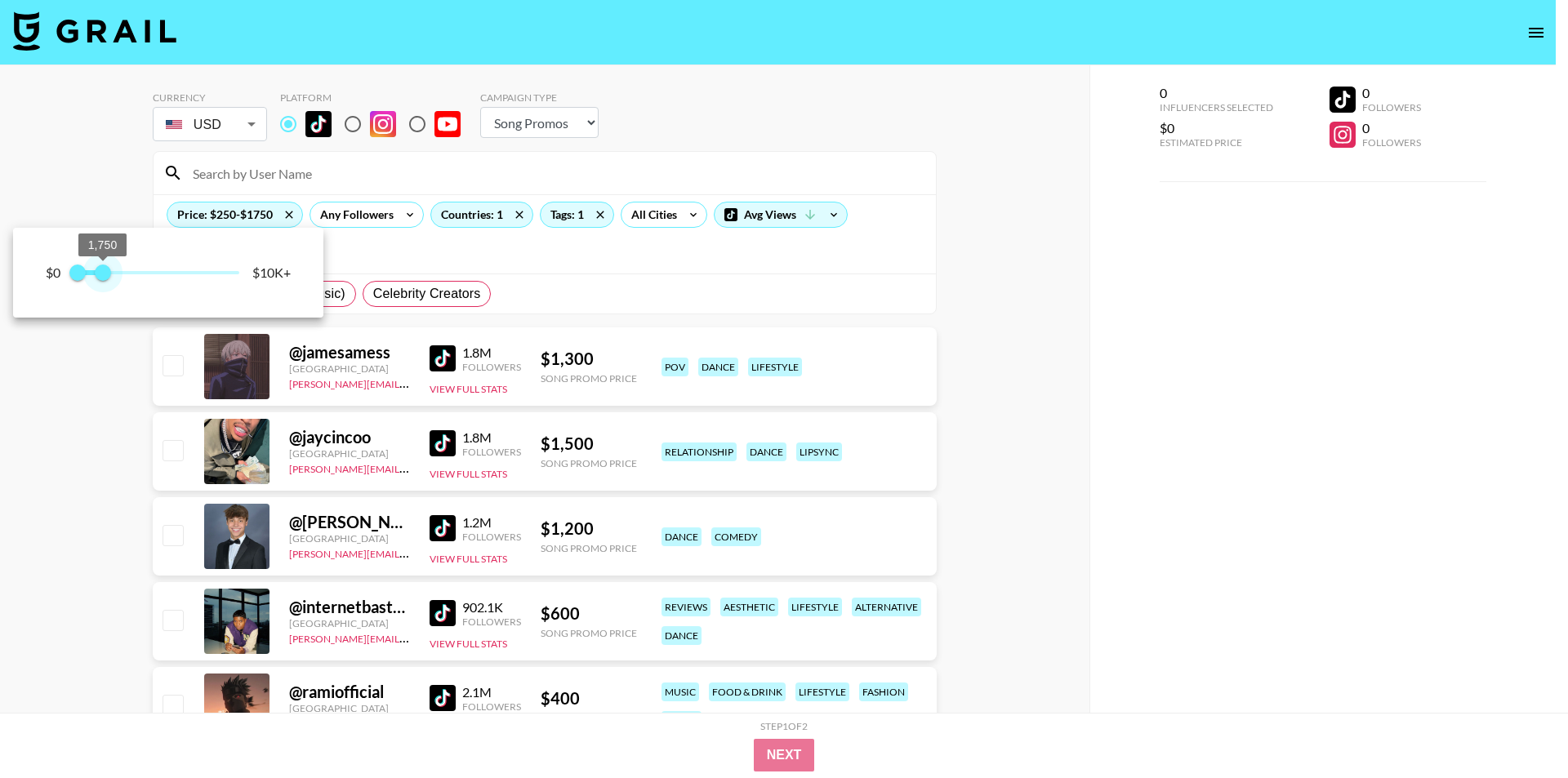
drag, startPoint x: 136, startPoint y: 274, endPoint x: 102, endPoint y: 273, distance: 34.0
click at [102, 273] on span "1,750" at bounding box center [103, 273] width 17 height 17
click at [124, 398] on div at bounding box center [784, 389] width 1568 height 778
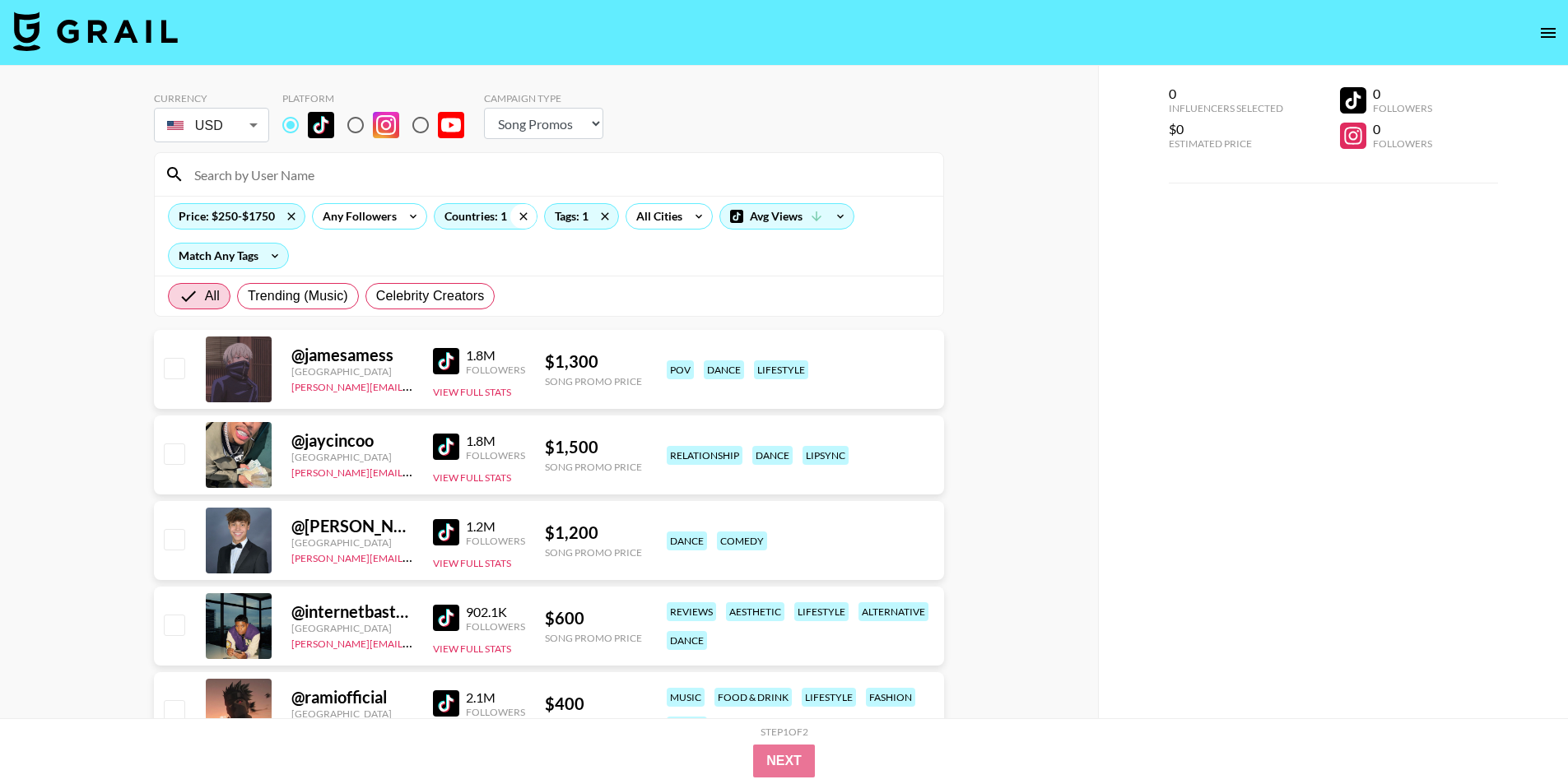
click at [521, 213] on icon at bounding box center [523, 216] width 26 height 25
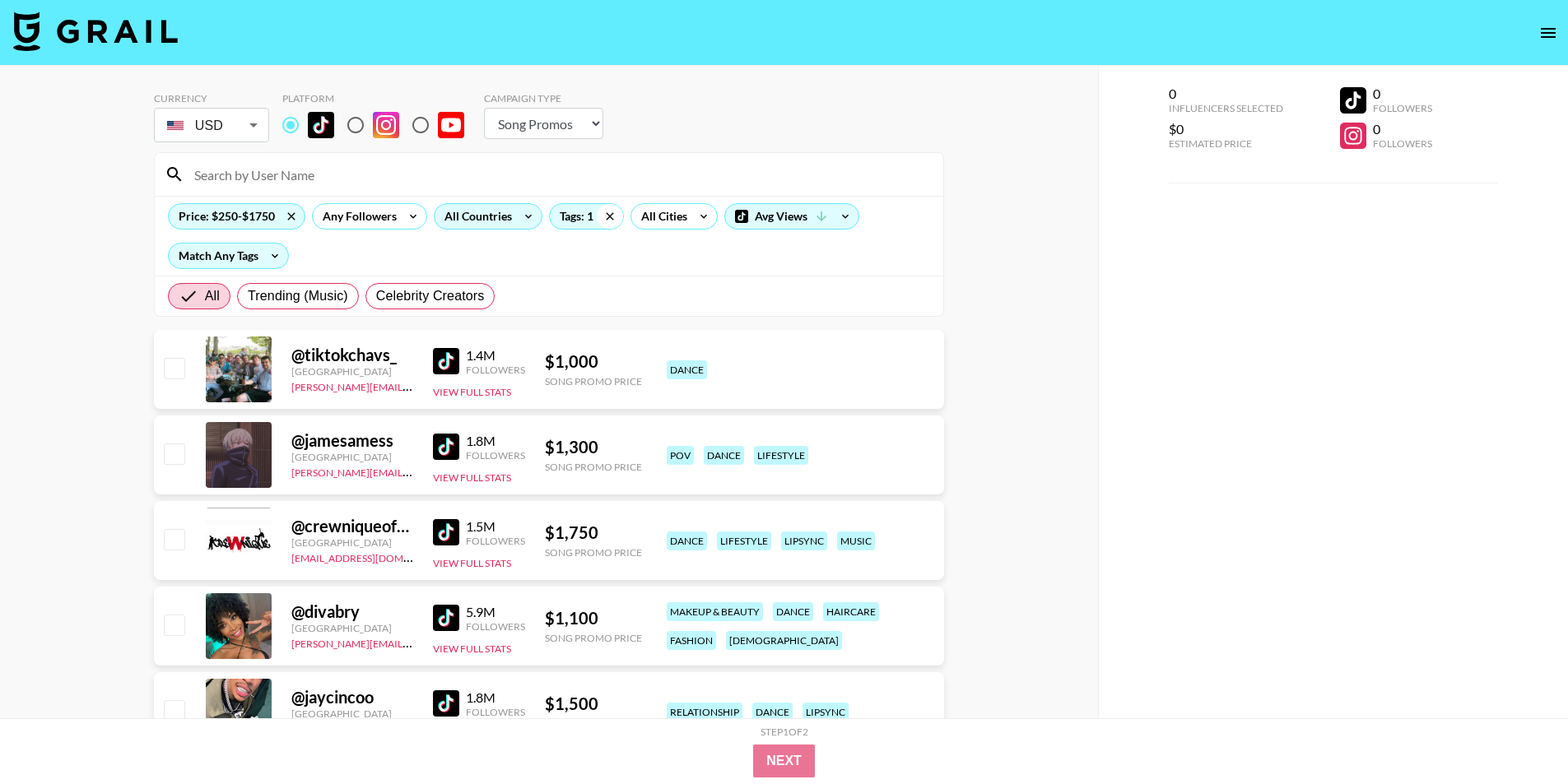
click at [607, 216] on icon at bounding box center [610, 216] width 26 height 25
click at [507, 221] on div "All Countries" at bounding box center [475, 216] width 80 height 25
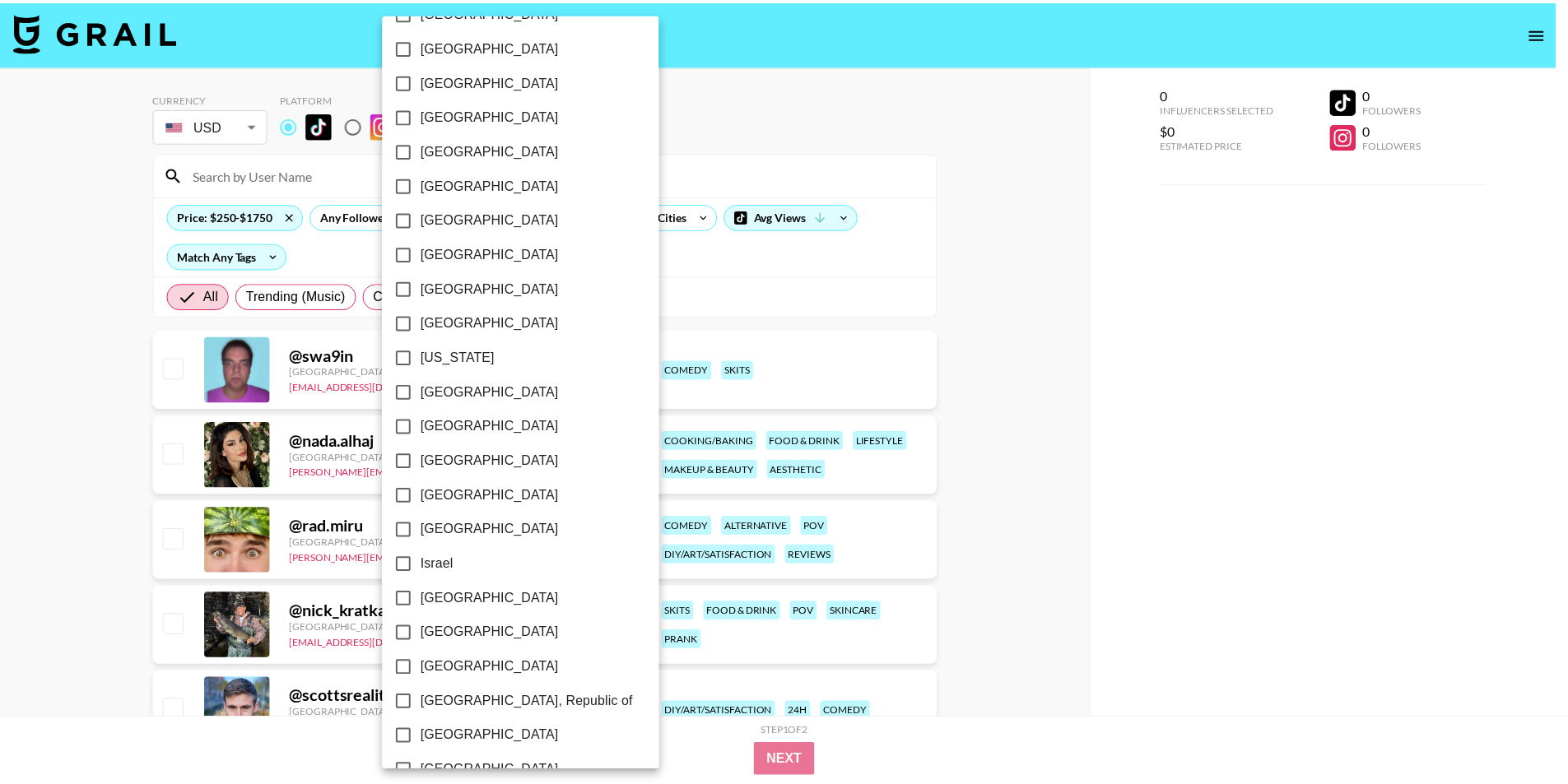
scroll to position [323, 0]
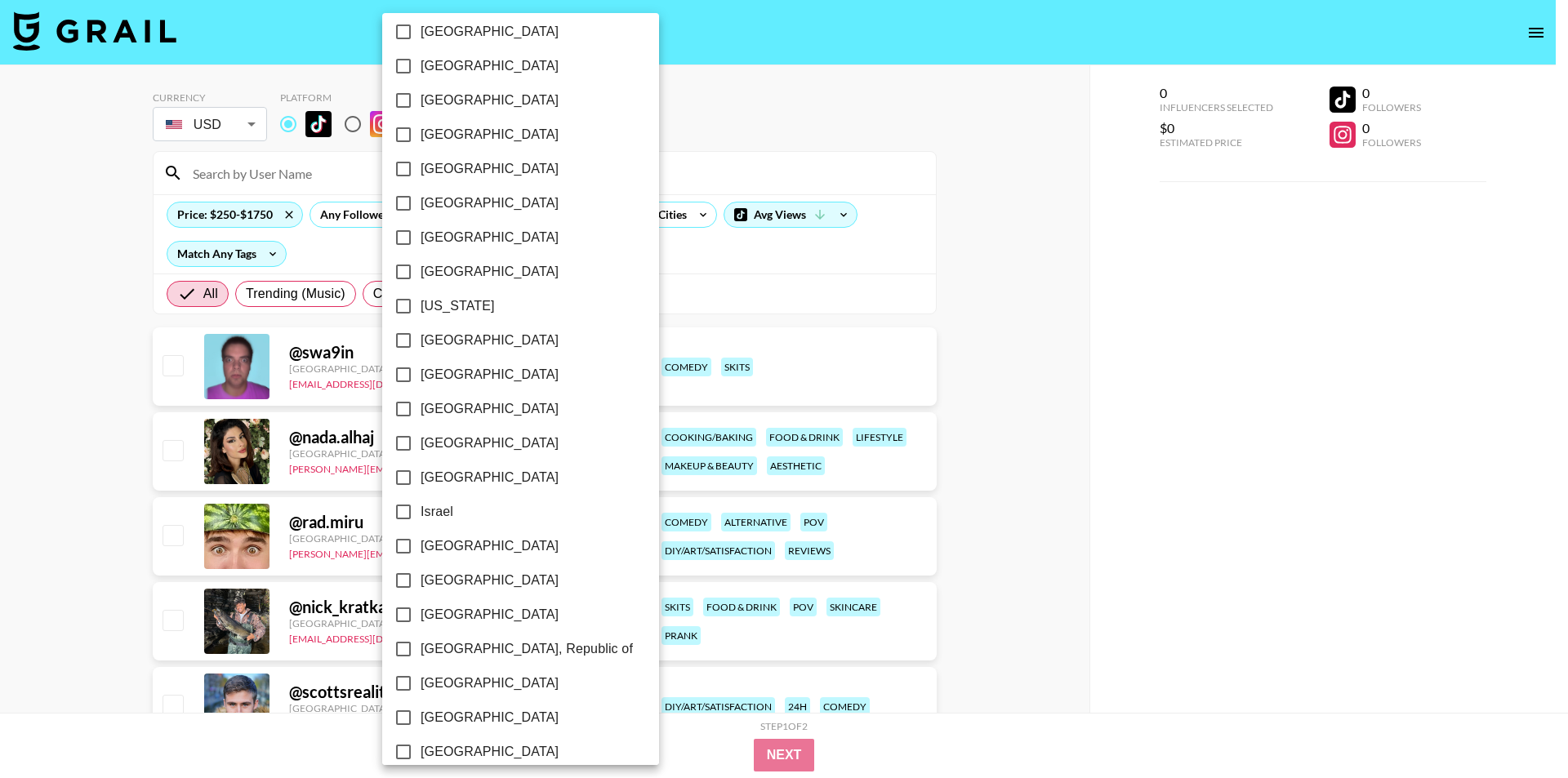
click at [465, 339] on span "[GEOGRAPHIC_DATA]" at bounding box center [489, 341] width 138 height 20
click at [421, 339] on input "[GEOGRAPHIC_DATA]" at bounding box center [403, 340] width 34 height 34
checkbox input "true"
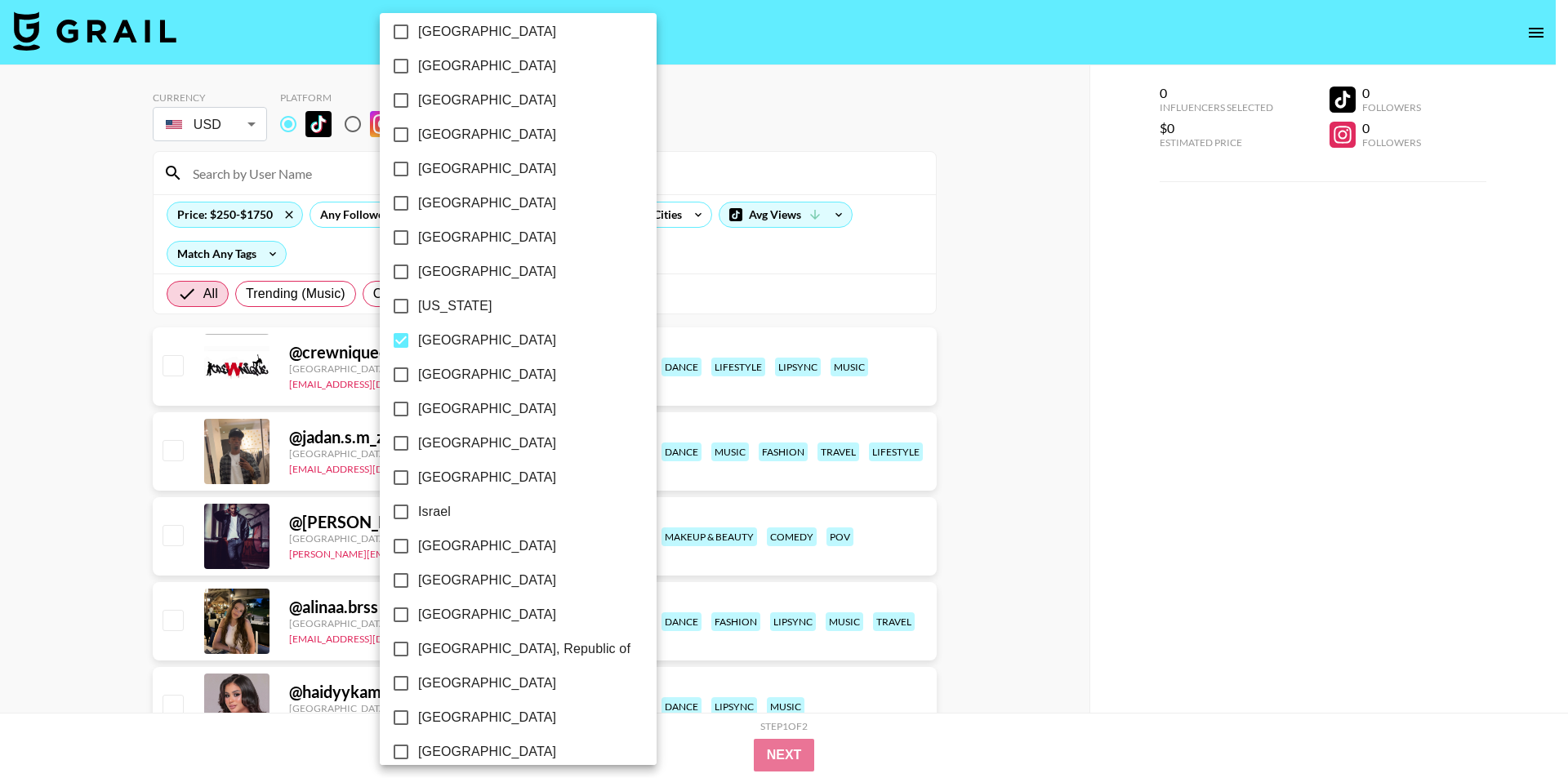
click at [0, 494] on div at bounding box center [784, 389] width 1568 height 778
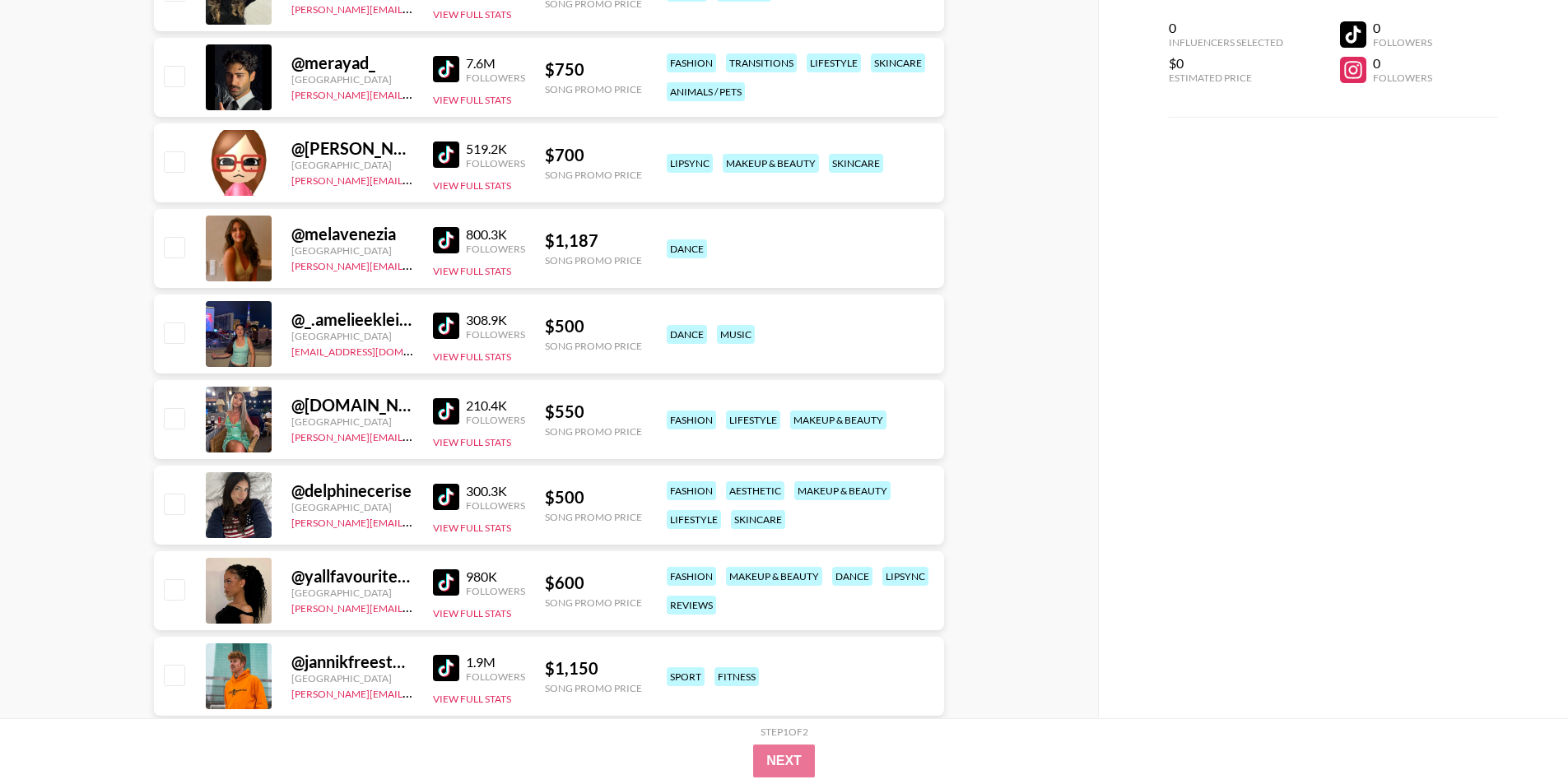
scroll to position [2879, 0]
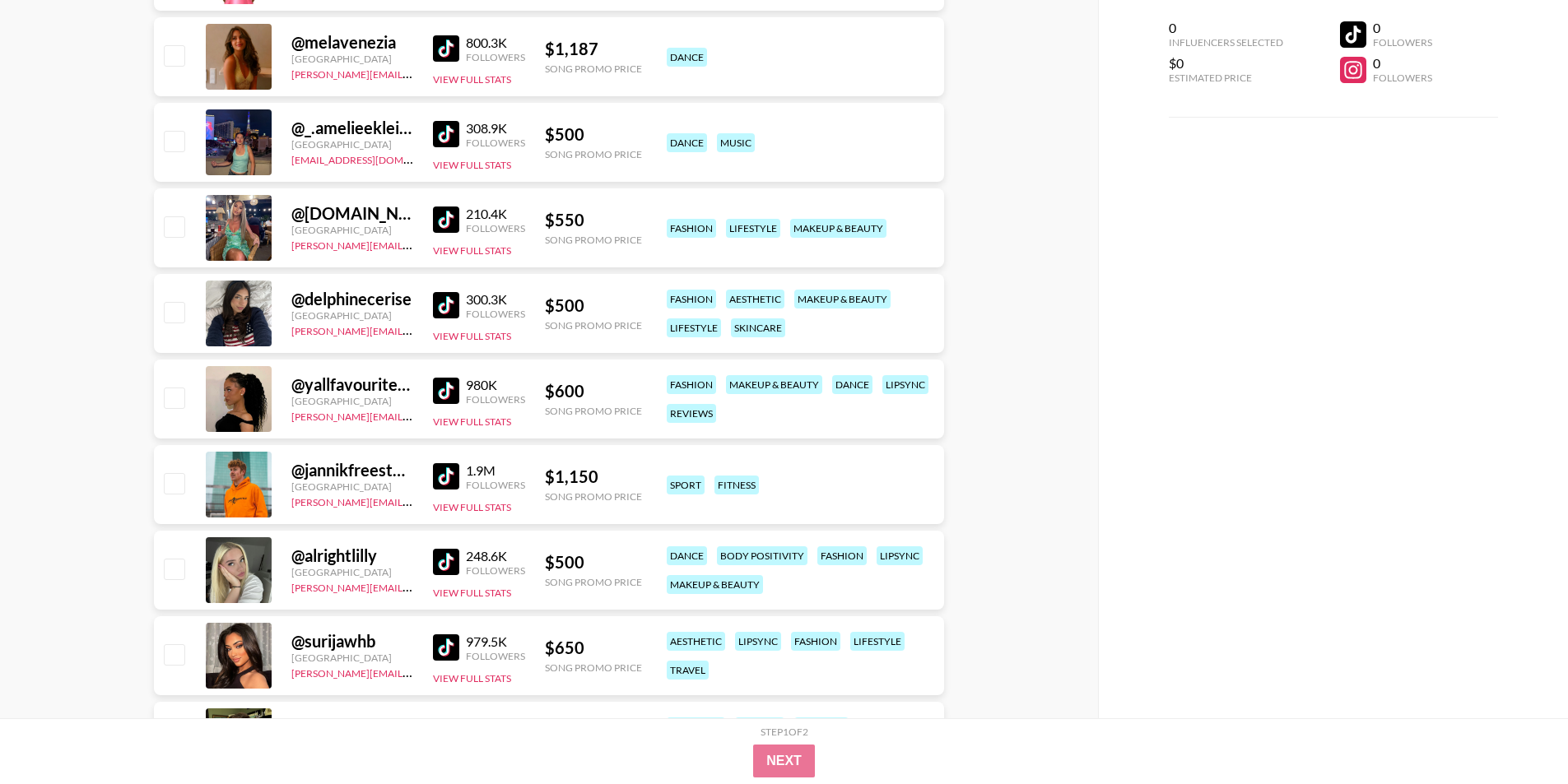
click at [360, 299] on div "@ delphinecerise" at bounding box center [352, 298] width 122 height 21
copy div "delphinecerise"
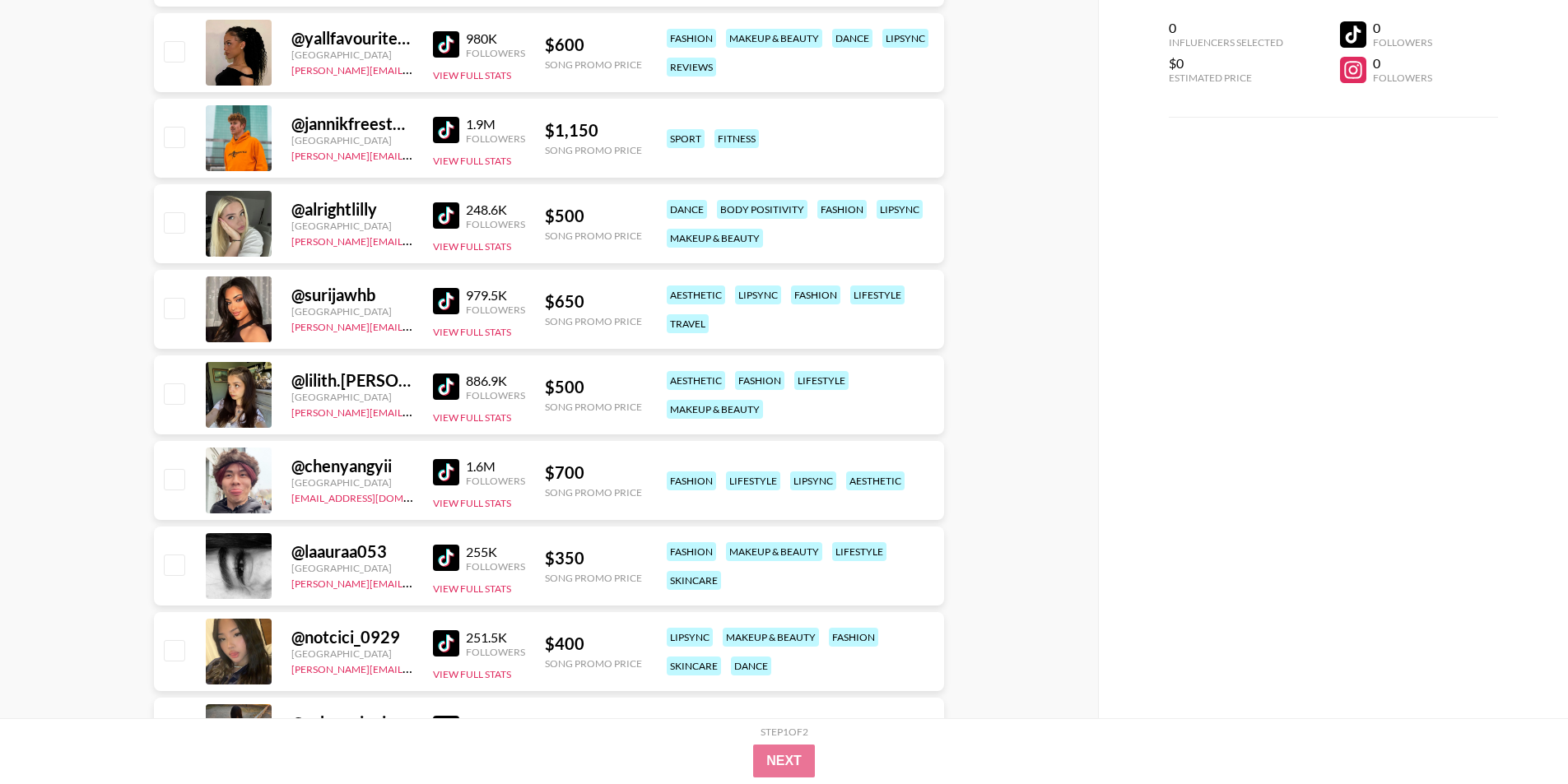
scroll to position [3263, 0]
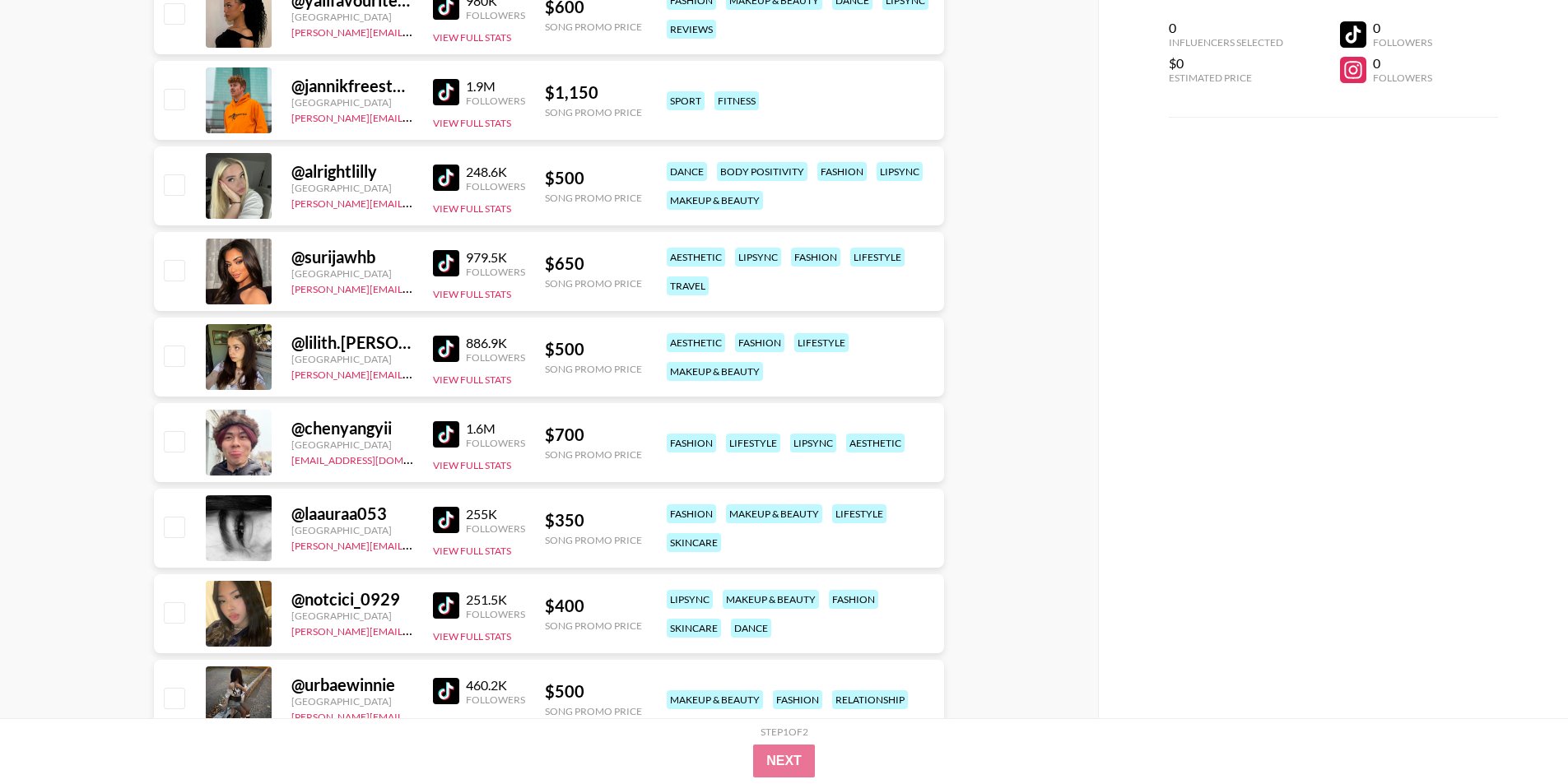
click at [336, 425] on div "@ chenyangyii" at bounding box center [352, 428] width 122 height 21
copy div "chenyangyii"
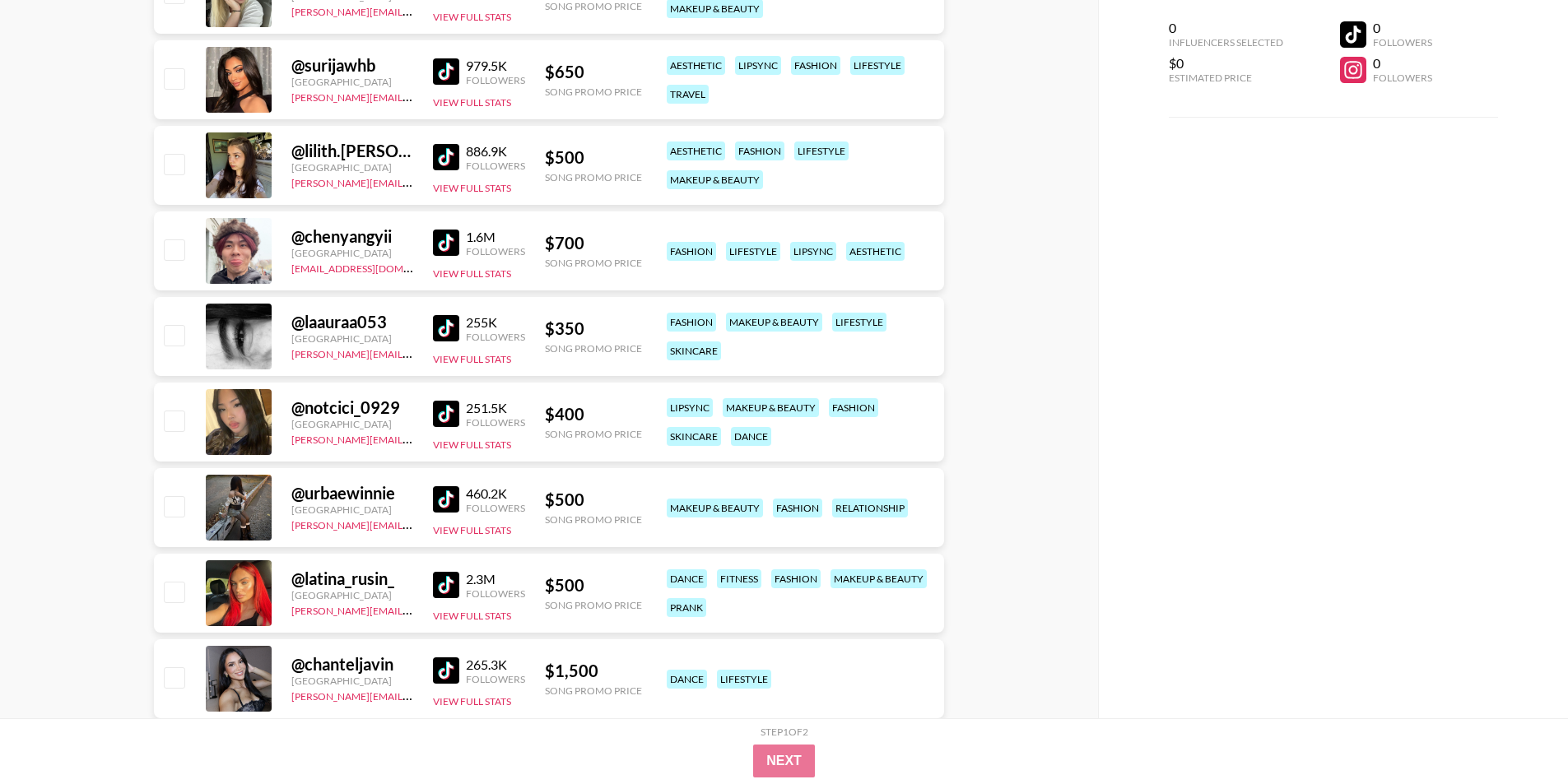
click at [348, 411] on div "@ notcici_0929" at bounding box center [352, 407] width 122 height 21
copy div "notcici_0929"
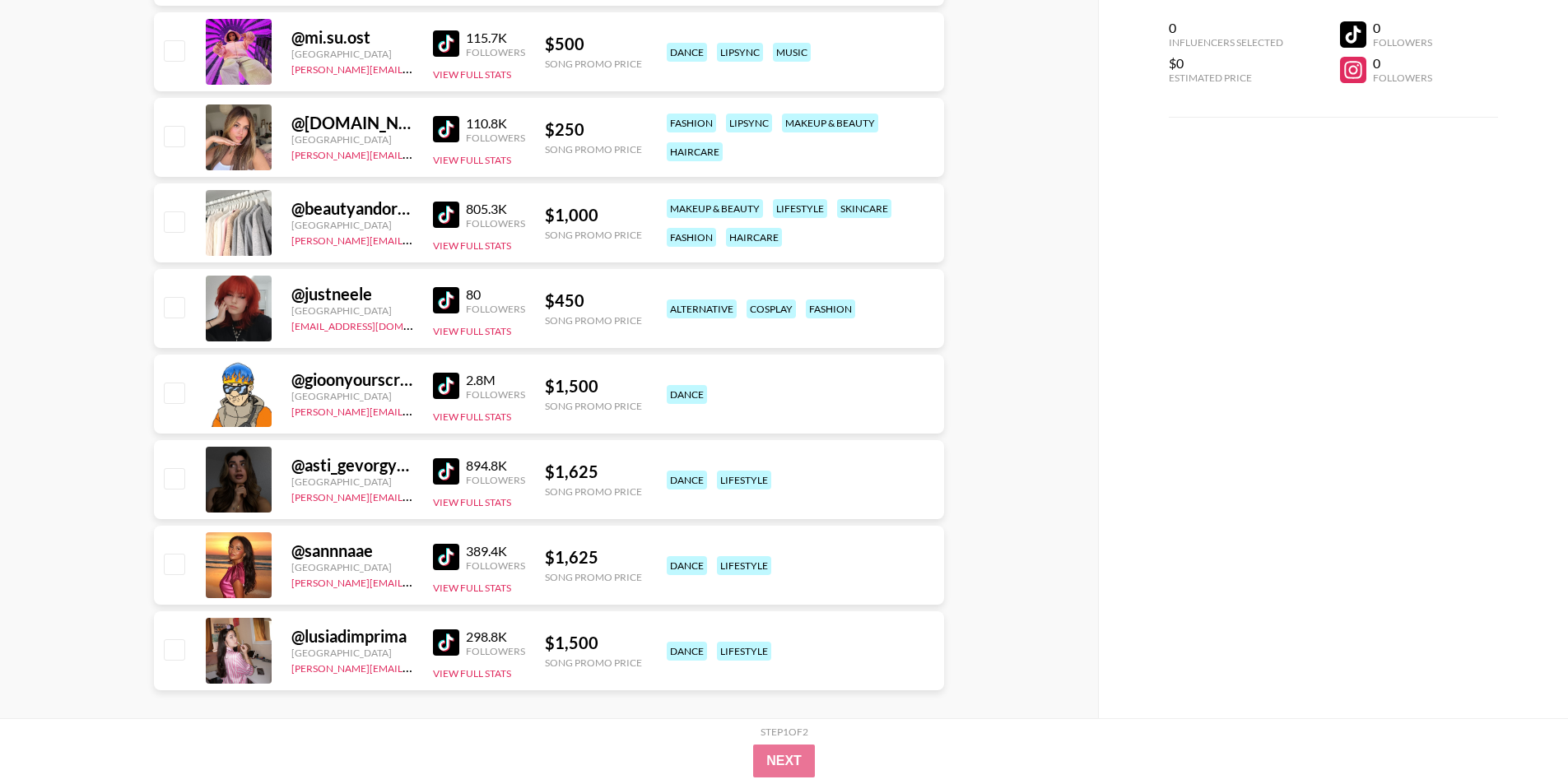
scroll to position [5811, 0]
